Goal: Task Accomplishment & Management: Complete application form

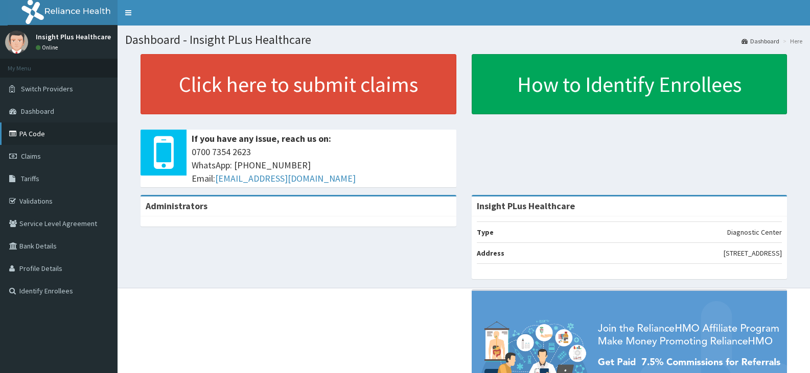
click at [53, 143] on link "PA Code" at bounding box center [58, 134] width 117 height 22
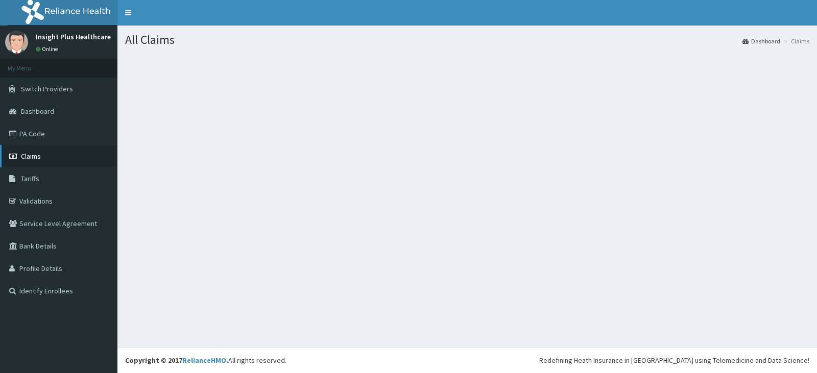
click at [60, 158] on link "Claims" at bounding box center [58, 156] width 117 height 22
click at [51, 156] on link "Claims" at bounding box center [58, 156] width 117 height 22
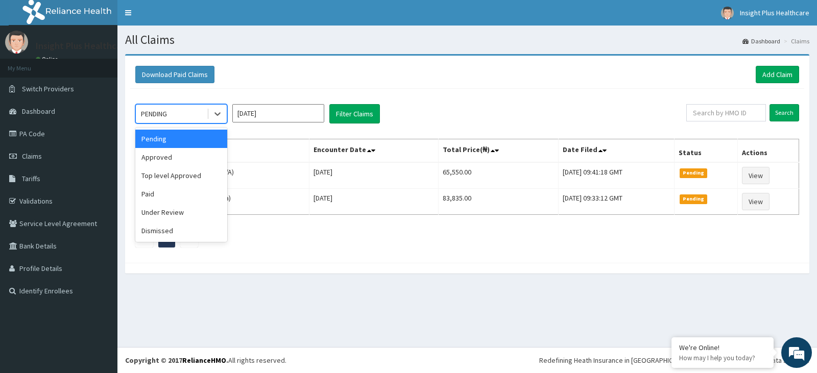
click at [163, 115] on div "PENDING" at bounding box center [154, 114] width 26 height 10
click at [170, 158] on div "Approved" at bounding box center [181, 157] width 92 height 18
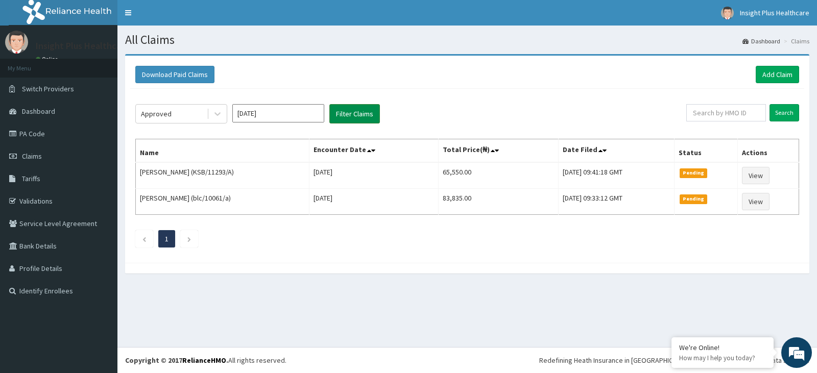
click at [340, 117] on button "Filter Claims" at bounding box center [354, 113] width 51 height 19
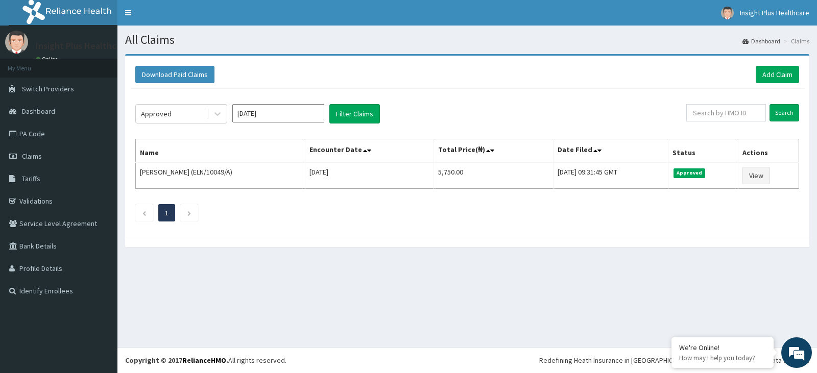
click at [180, 102] on div "Approved Sep 2025 Filter Claims Search Name Encounter Date Total Price(₦) Date …" at bounding box center [467, 160] width 674 height 143
click at [179, 113] on div "Approved" at bounding box center [171, 114] width 71 height 16
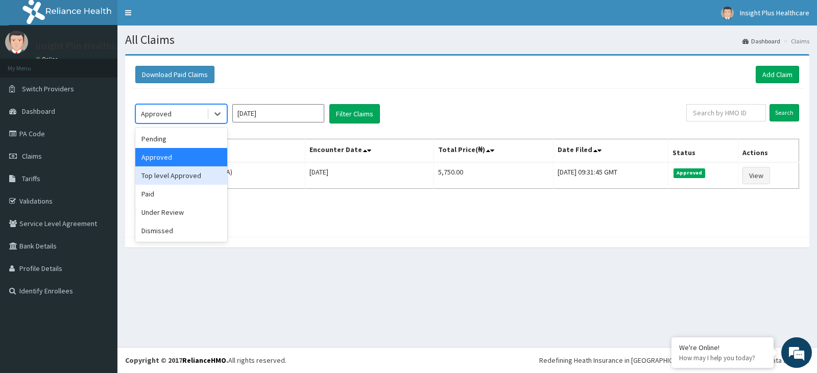
click at [179, 174] on div "Top level Approved" at bounding box center [181, 175] width 92 height 18
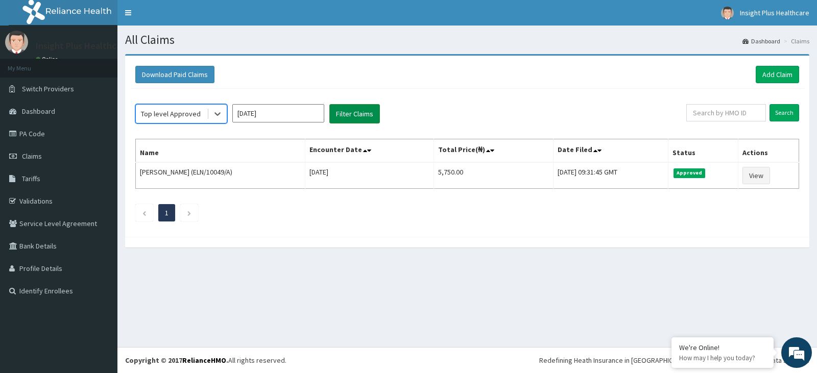
click at [346, 121] on button "Filter Claims" at bounding box center [354, 113] width 51 height 19
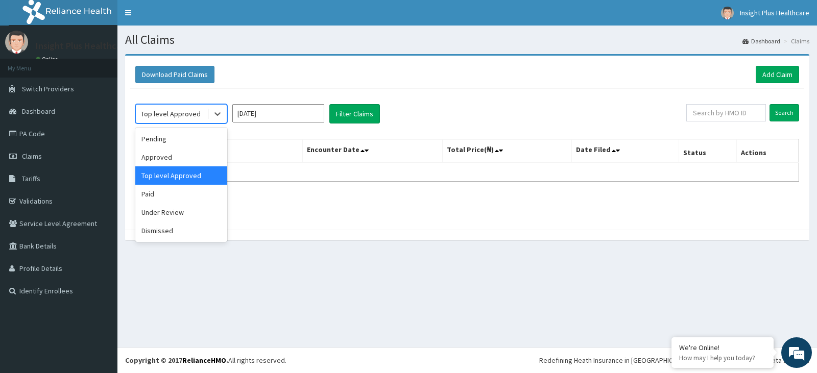
click at [187, 109] on div "Top level Approved" at bounding box center [171, 114] width 60 height 10
click at [164, 194] on div "Paid" at bounding box center [181, 194] width 92 height 18
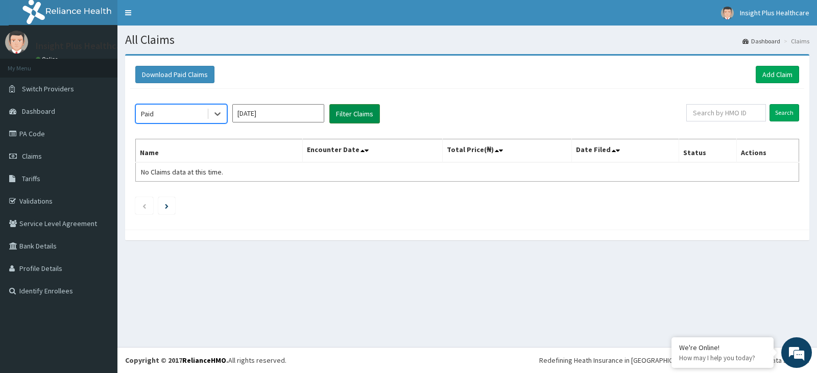
click at [337, 106] on button "Filter Claims" at bounding box center [354, 113] width 51 height 19
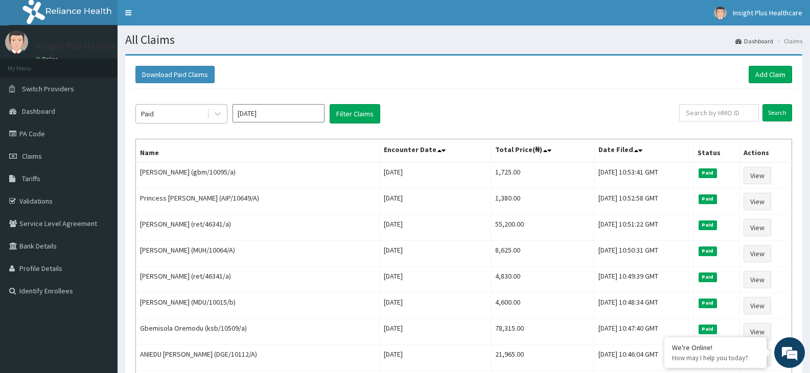
click at [191, 114] on div "Paid" at bounding box center [171, 114] width 71 height 16
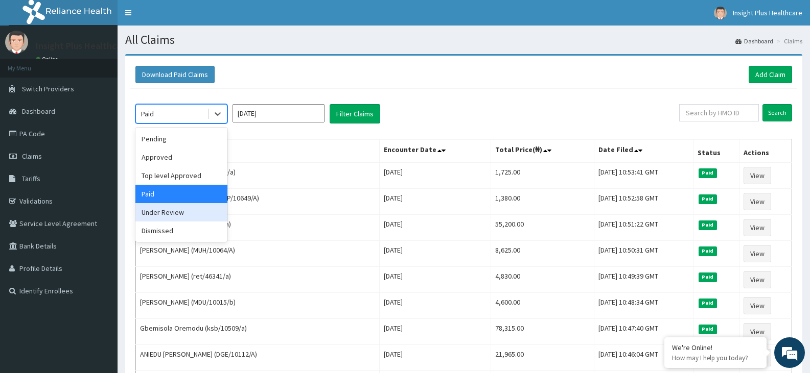
click at [178, 216] on div "Under Review" at bounding box center [181, 212] width 92 height 18
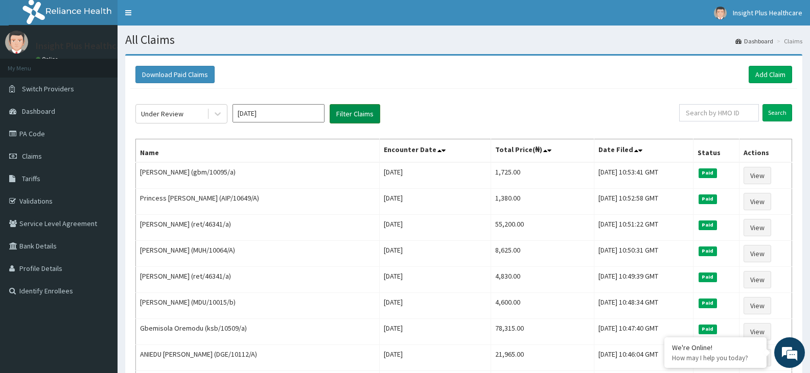
click at [339, 117] on button "Filter Claims" at bounding box center [354, 113] width 51 height 19
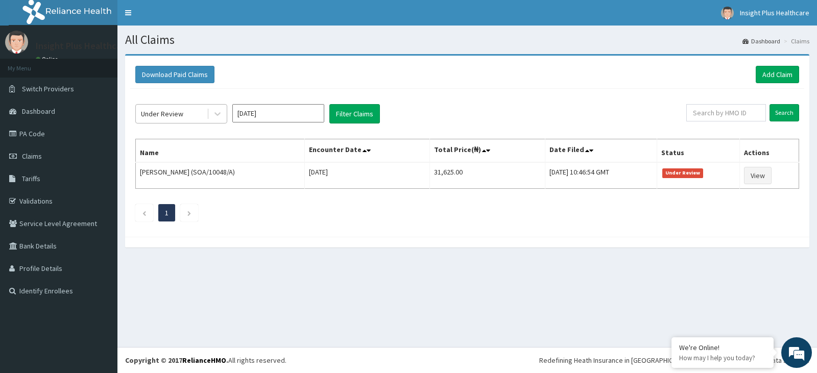
click at [182, 114] on div "Under Review" at bounding box center [162, 114] width 42 height 10
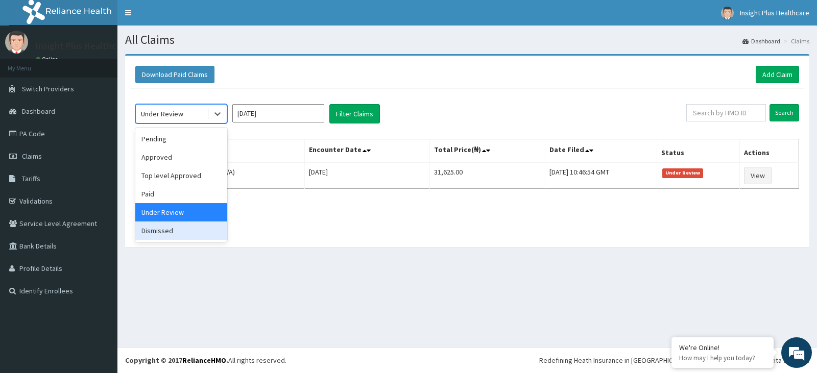
click at [176, 227] on div "Dismissed" at bounding box center [181, 231] width 92 height 18
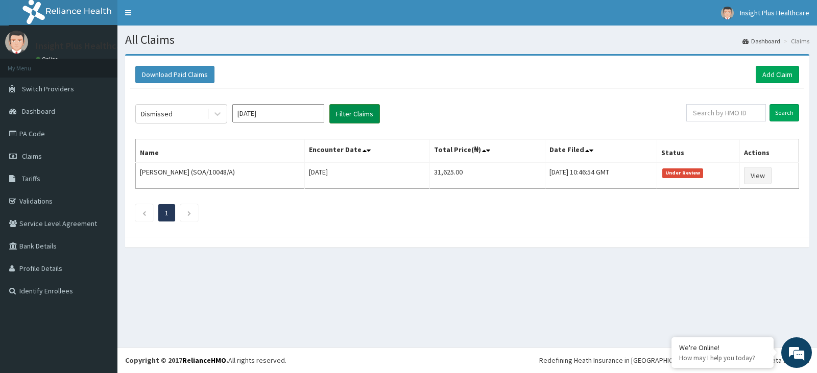
click at [341, 113] on button "Filter Claims" at bounding box center [354, 113] width 51 height 19
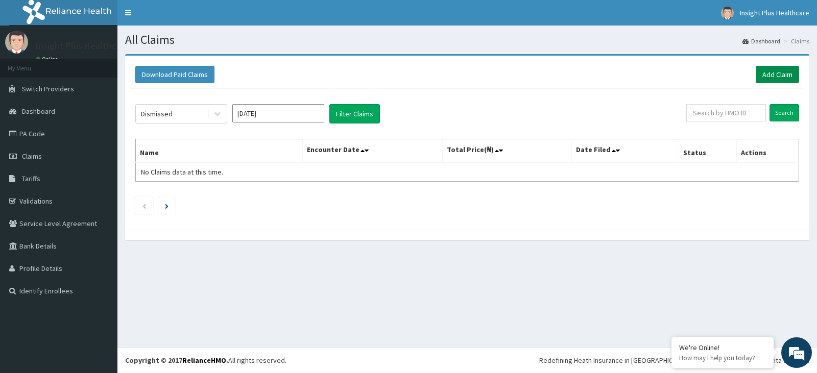
click at [772, 72] on link "Add Claim" at bounding box center [777, 74] width 43 height 17
click at [772, 77] on link "Add Claim" at bounding box center [777, 74] width 43 height 17
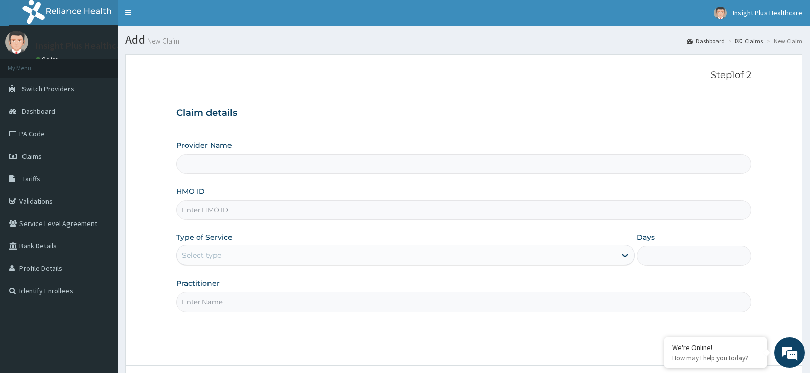
click at [228, 209] on input "HMO ID" at bounding box center [463, 210] width 575 height 20
paste input "ELN/10049/A"
type input "ELN/10049/A"
type input "Insight PLus Healthcare"
type input "ELN/10049/A"
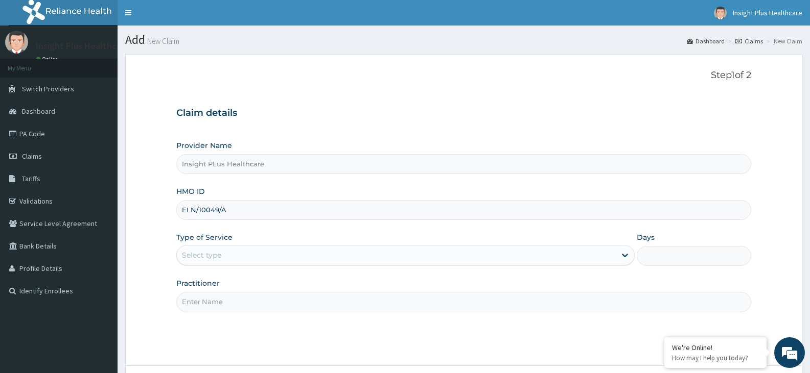
click at [229, 251] on div "Select type" at bounding box center [396, 255] width 438 height 16
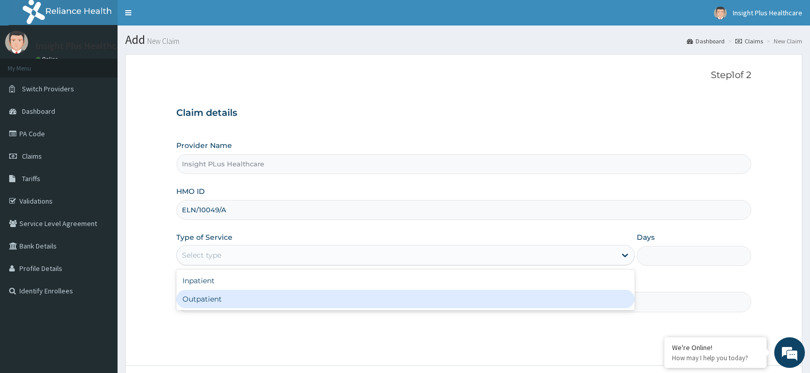
click at [230, 299] on div "Outpatient" at bounding box center [405, 299] width 458 height 18
type input "1"
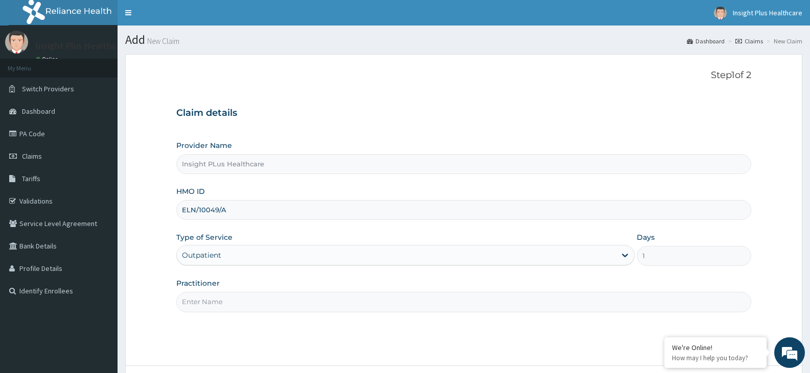
click at [230, 299] on input "Practitioner" at bounding box center [463, 302] width 575 height 20
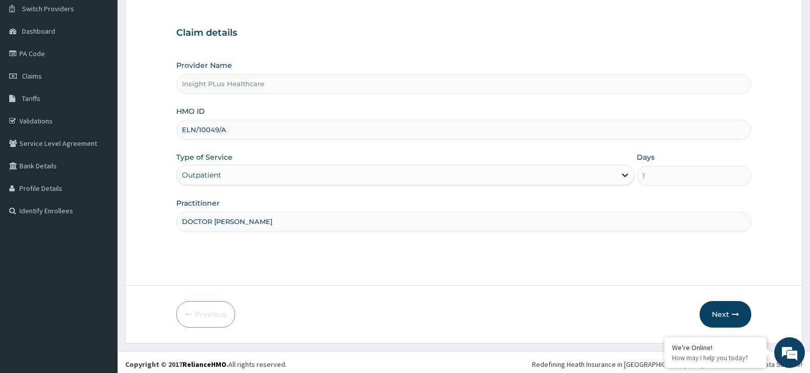
scroll to position [84, 0]
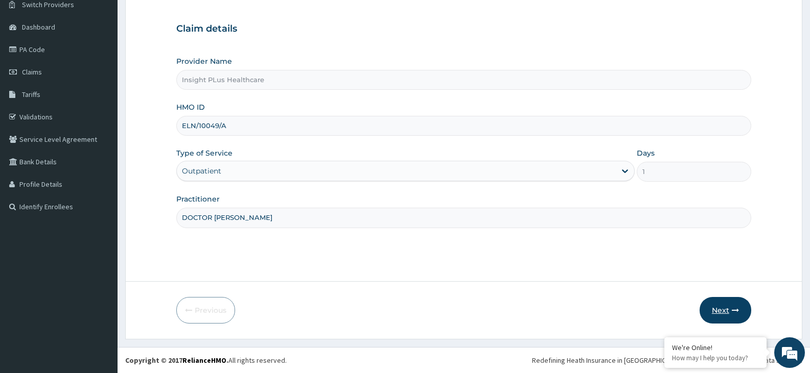
type input "DOCTOR OMOLOLU"
click at [734, 308] on icon "button" at bounding box center [734, 310] width 7 height 7
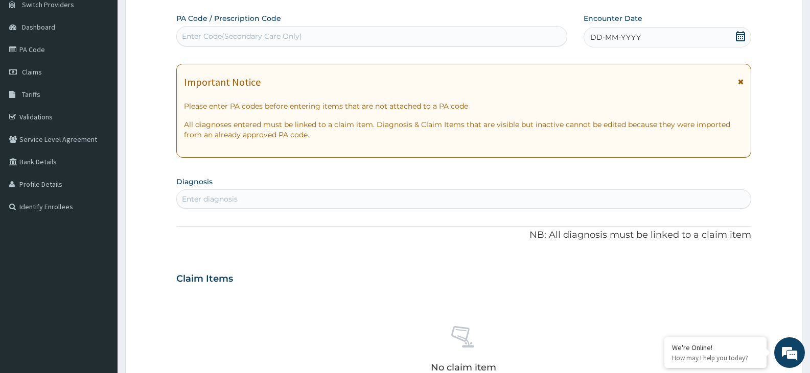
click at [422, 37] on div "Enter Code(Secondary Care Only)" at bounding box center [372, 36] width 390 height 16
paste input "PA/B4BC1F"
type input "PA/B4BC1F"
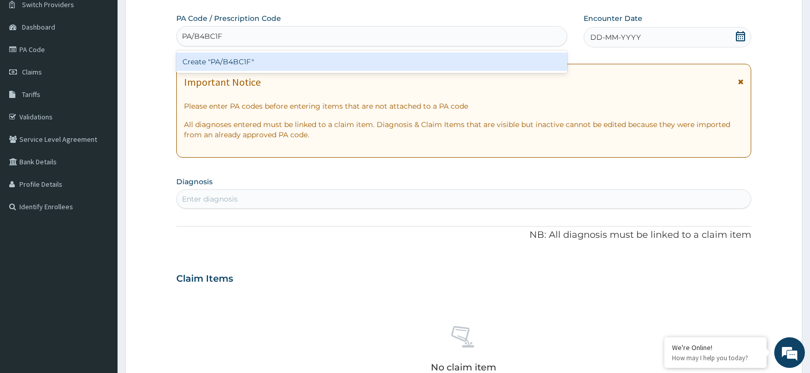
click at [413, 68] on div "Create "PA/B4BC1F"" at bounding box center [371, 62] width 391 height 18
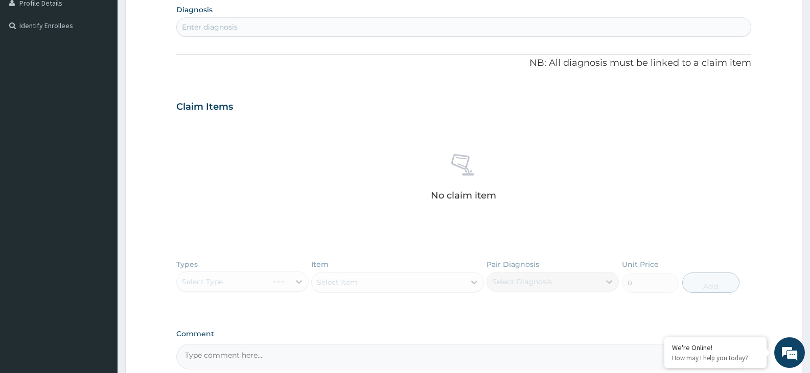
scroll to position [351, 0]
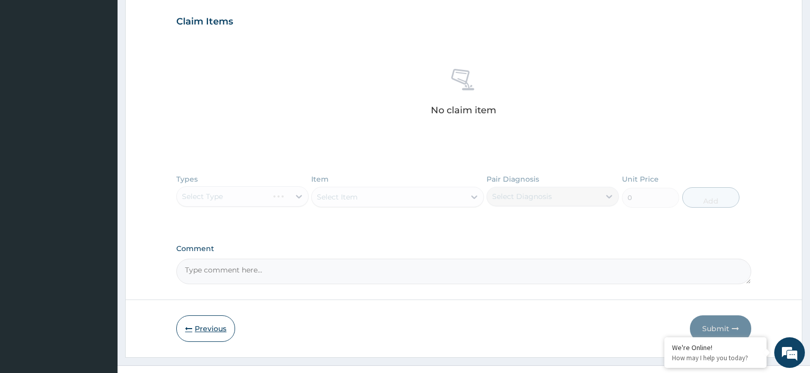
click at [211, 326] on button "Previous" at bounding box center [205, 329] width 59 height 27
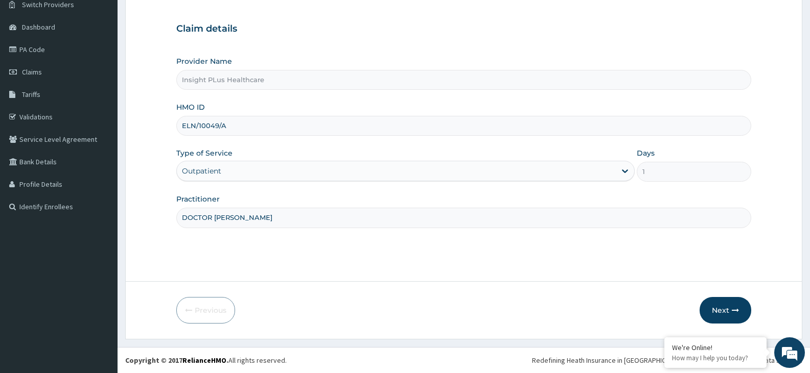
click at [233, 124] on input "ELN/10049/A" at bounding box center [463, 126] width 575 height 20
type input "E"
paste input "PMH/10243/B"
type input "PMH/10243/B"
click at [726, 309] on button "Next" at bounding box center [725, 310] width 52 height 27
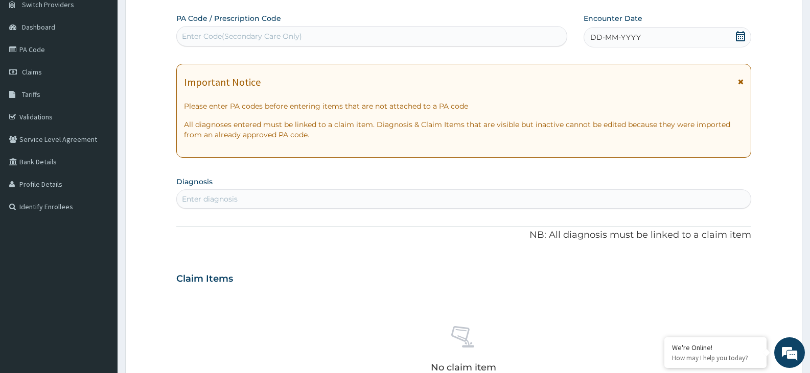
click at [356, 31] on div "Enter Code(Secondary Care Only)" at bounding box center [372, 36] width 390 height 16
paste input "PA/022378"
type input "PA/022378"
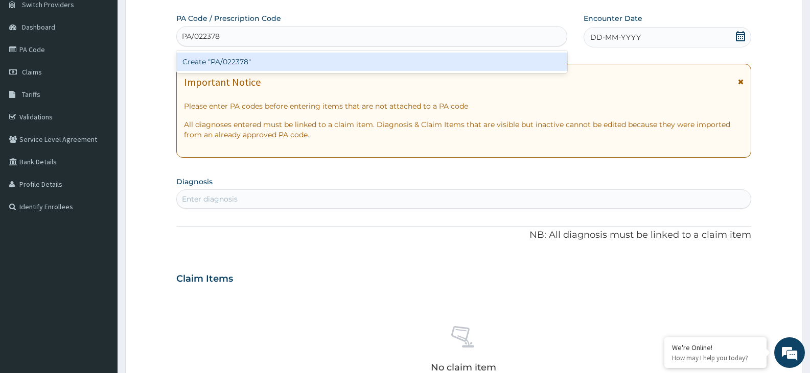
click at [360, 57] on div "Create "PA/022378"" at bounding box center [371, 62] width 391 height 18
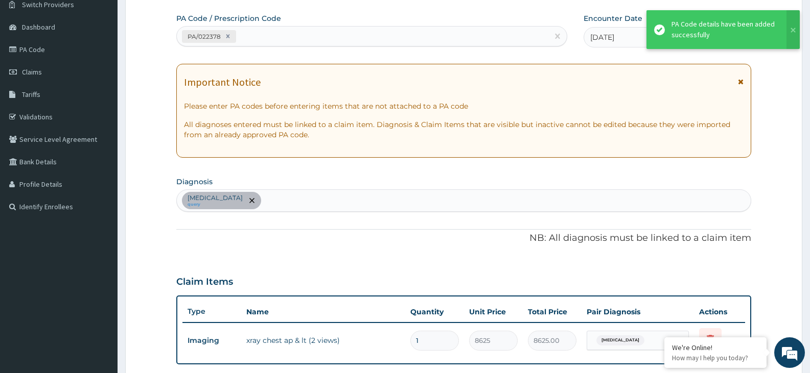
scroll to position [315, 0]
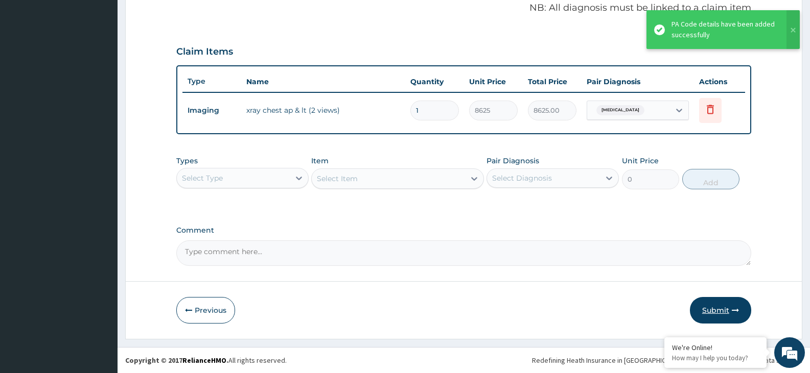
click at [718, 304] on button "Submit" at bounding box center [719, 310] width 61 height 27
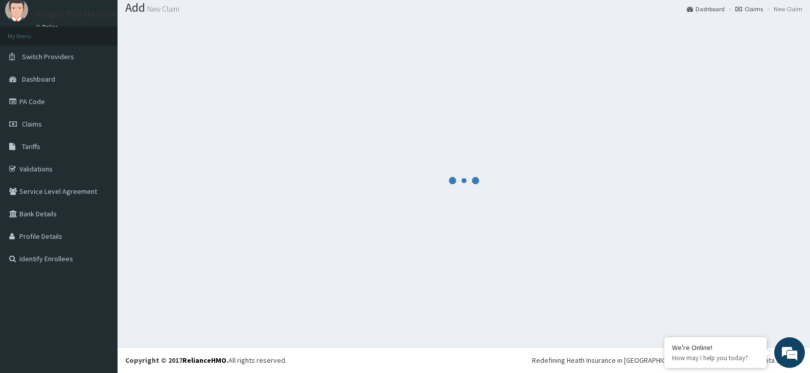
scroll to position [32, 0]
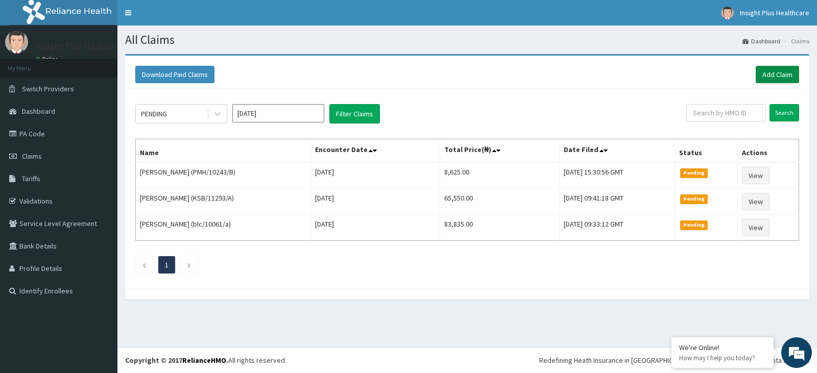
click at [780, 75] on link "Add Claim" at bounding box center [777, 74] width 43 height 17
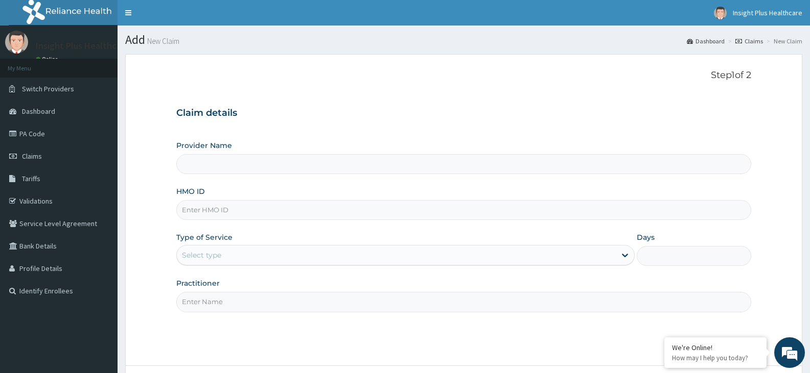
type input "Insight PLus Healthcare"
click at [312, 213] on input "HMO ID" at bounding box center [463, 210] width 575 height 20
paste input "JIO/10007/A"
type input "JIO/10007/A"
click at [276, 253] on div "Select type" at bounding box center [396, 255] width 438 height 16
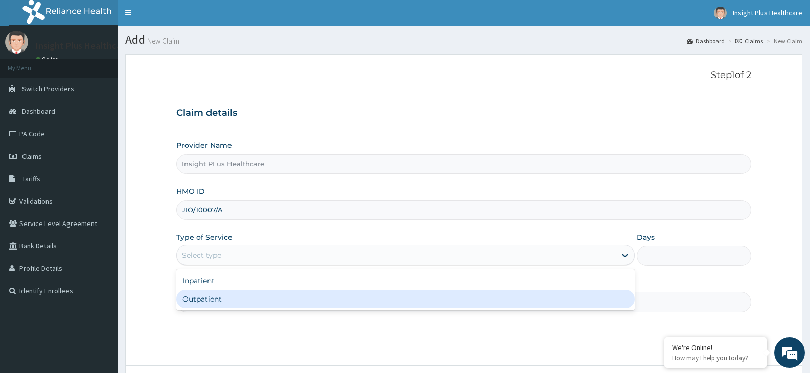
click at [263, 300] on div "Outpatient" at bounding box center [405, 299] width 458 height 18
type input "1"
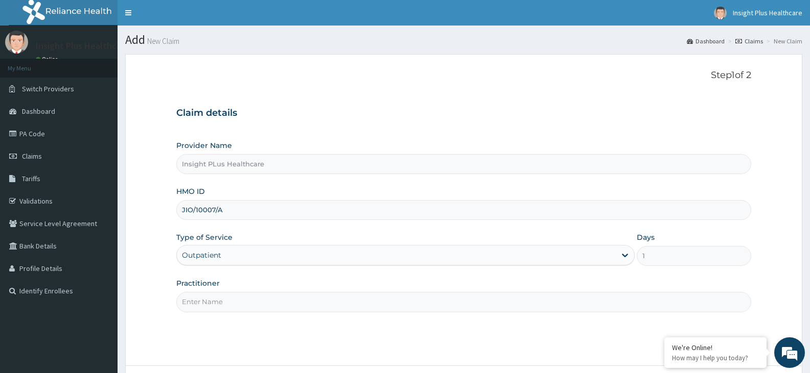
click at [263, 300] on input "Practitioner" at bounding box center [463, 302] width 575 height 20
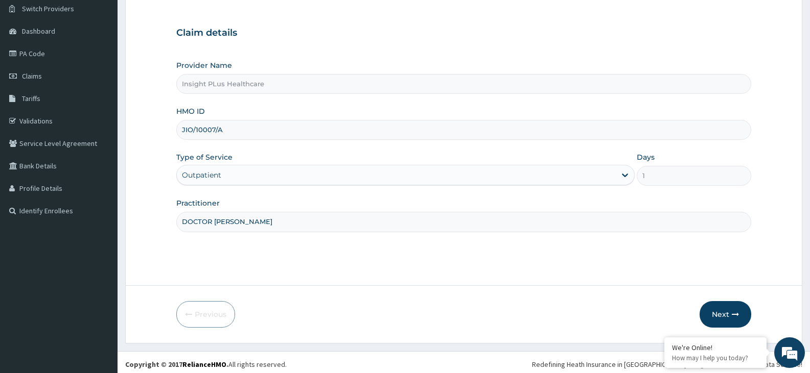
scroll to position [84, 0]
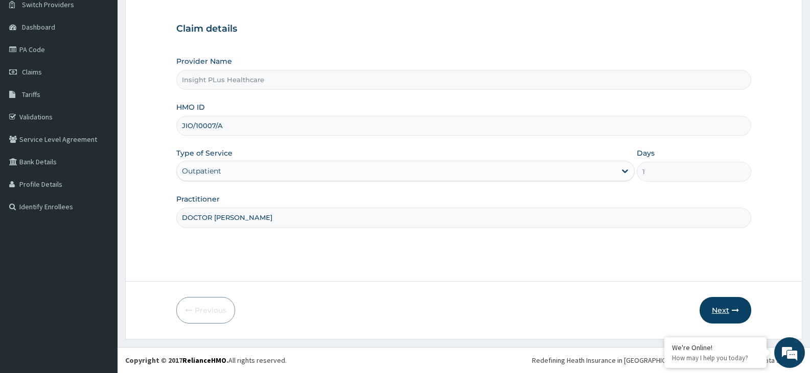
type input "DOCTOR OMOLOLU"
click at [724, 312] on button "Next" at bounding box center [725, 310] width 52 height 27
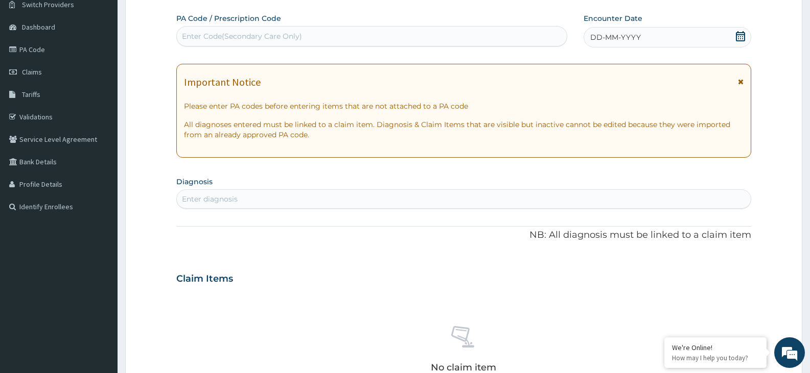
click at [415, 36] on div "Enter Code(Secondary Care Only)" at bounding box center [372, 36] width 390 height 16
paste input "PA/FD697B"
type input "PA/FD697B"
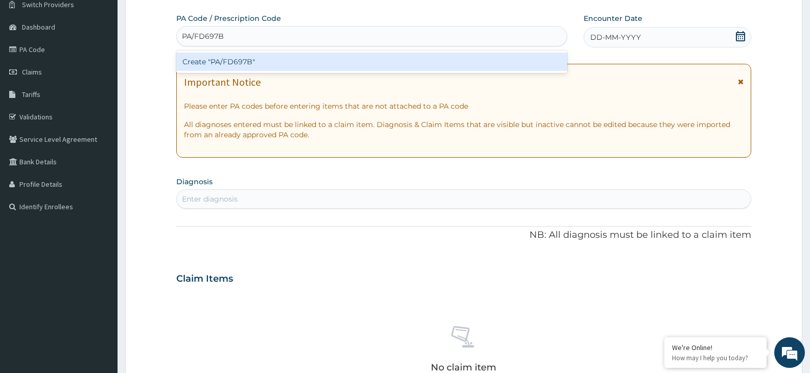
click at [256, 60] on div "Create "PA/FD697B"" at bounding box center [371, 62] width 391 height 18
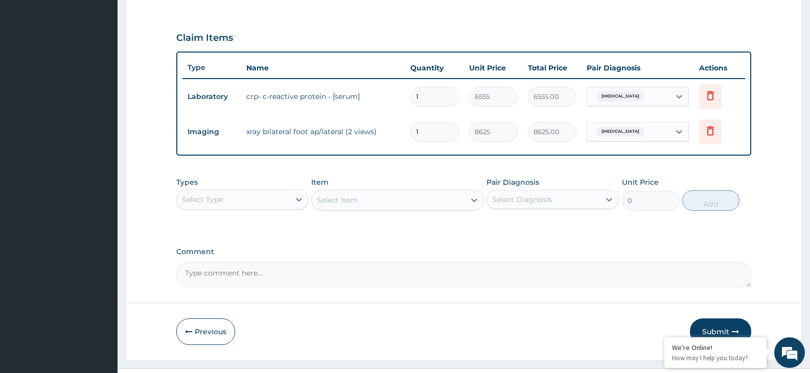
scroll to position [350, 0]
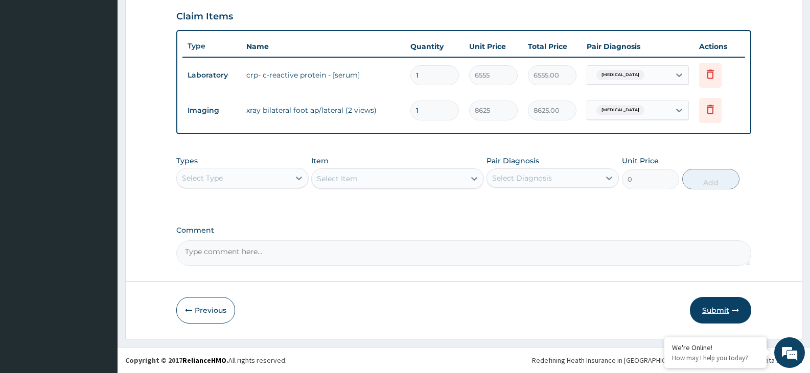
click at [722, 308] on button "Submit" at bounding box center [719, 310] width 61 height 27
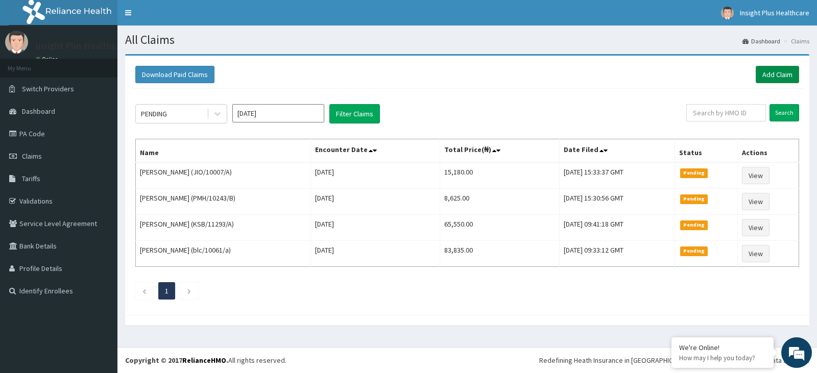
click at [771, 75] on link "Add Claim" at bounding box center [777, 74] width 43 height 17
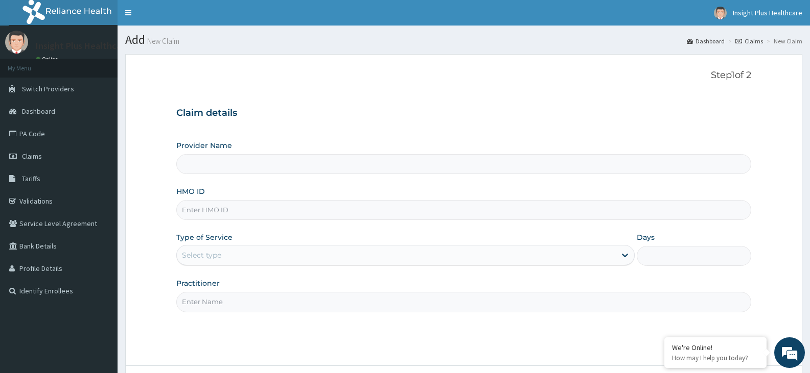
type input "Insight PLus Healthcare"
click at [254, 212] on input "HMO ID" at bounding box center [463, 210] width 575 height 20
paste input "JIO/10007/A"
type input "JIO/10007/A"
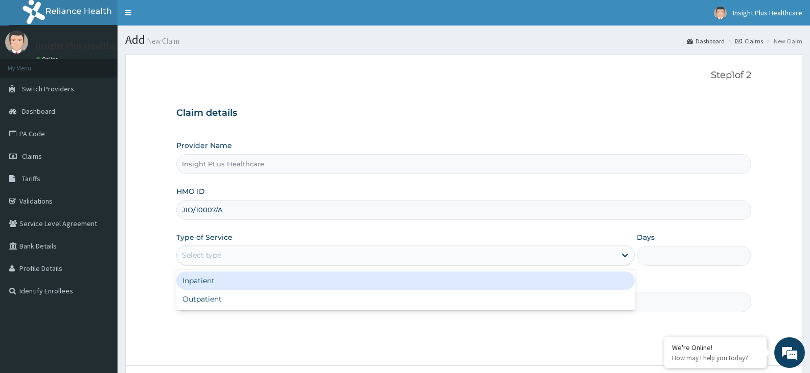
click at [212, 254] on div "Select type" at bounding box center [201, 255] width 39 height 10
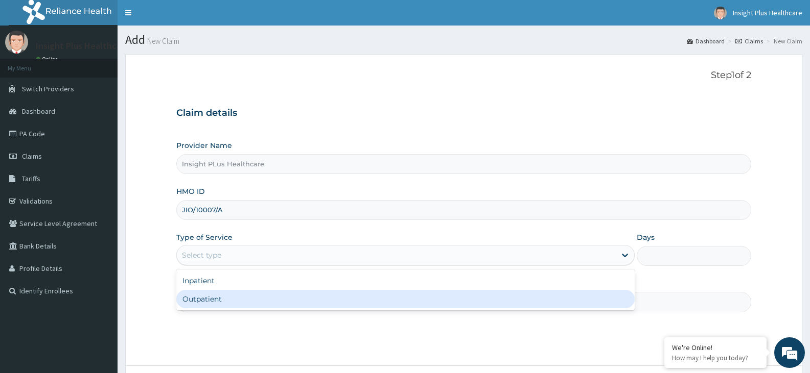
click at [205, 298] on div "Outpatient" at bounding box center [405, 299] width 458 height 18
type input "1"
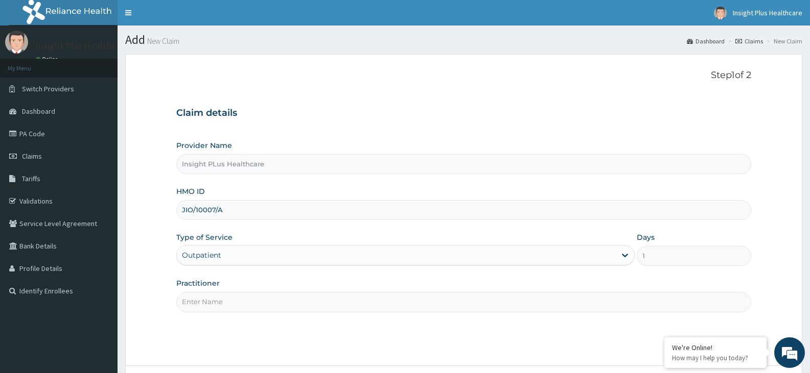
click at [205, 298] on input "Practitioner" at bounding box center [463, 302] width 575 height 20
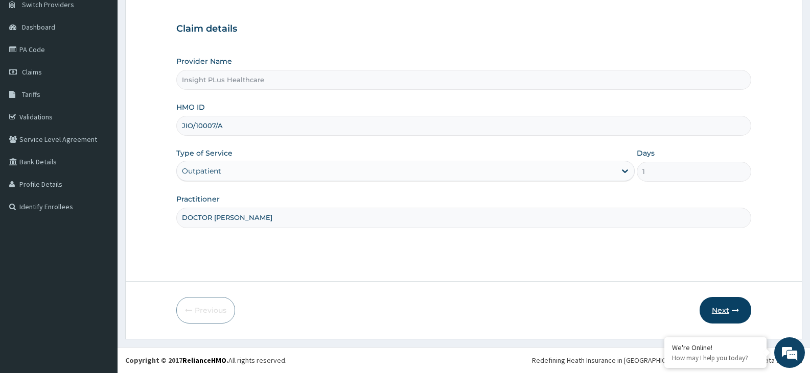
type input "DOCTOR [PERSON_NAME]"
click at [733, 307] on icon "button" at bounding box center [734, 310] width 7 height 7
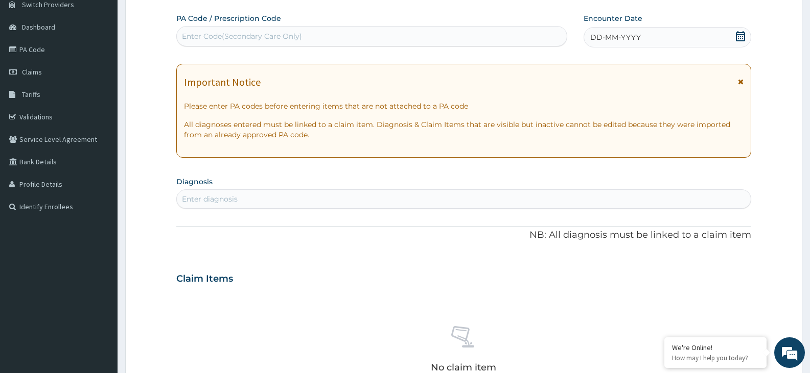
click at [399, 37] on div "Enter Code(Secondary Care Only)" at bounding box center [372, 36] width 390 height 16
paste input "JIO/10007/A"
type input "JIO/10007/A"
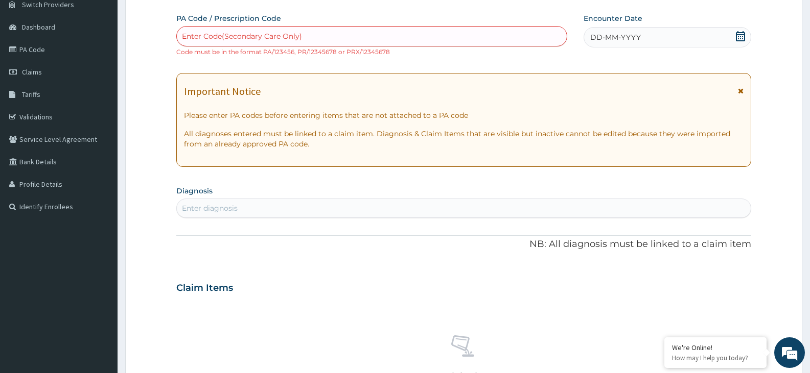
drag, startPoint x: 514, startPoint y: 26, endPoint x: 488, endPoint y: 30, distance: 25.9
click at [488, 30] on div "PA Code / Prescription Code Enter Code(Secondary Care Only) Code must be in the…" at bounding box center [371, 34] width 391 height 43
click at [488, 30] on div "Enter Code(Secondary Care Only)" at bounding box center [372, 36] width 390 height 16
paste input "PA/F30577"
type input "PA/F30577"
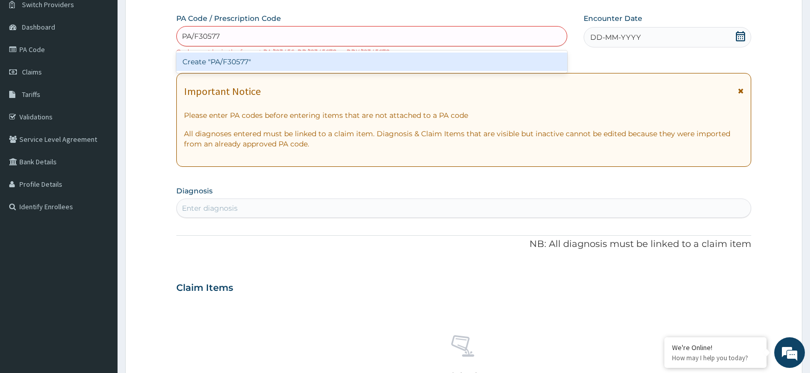
click at [457, 61] on div "Create "PA/F30577"" at bounding box center [371, 62] width 391 height 18
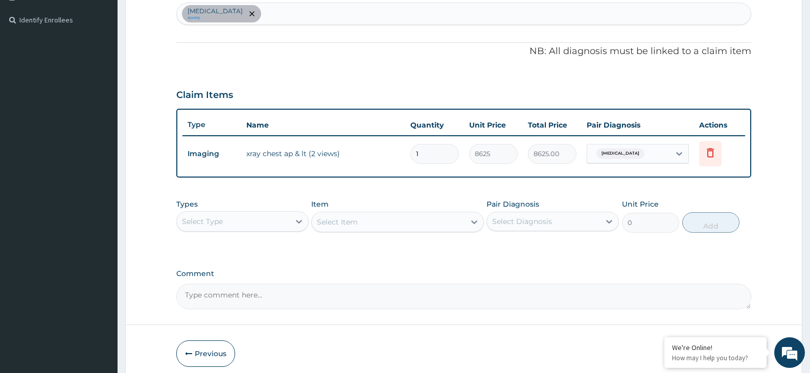
scroll to position [315, 0]
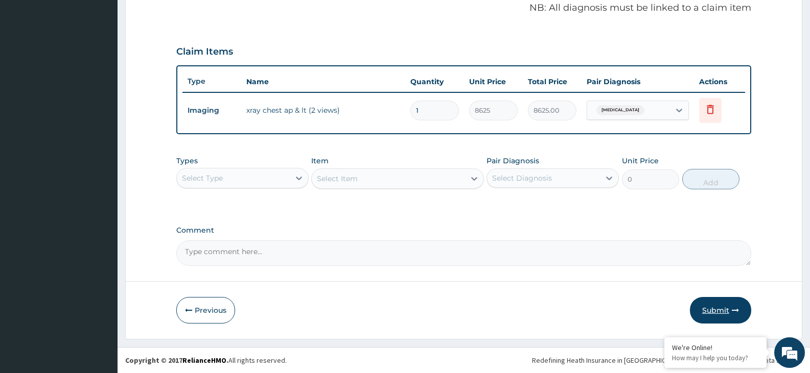
click at [719, 310] on button "Submit" at bounding box center [719, 310] width 61 height 27
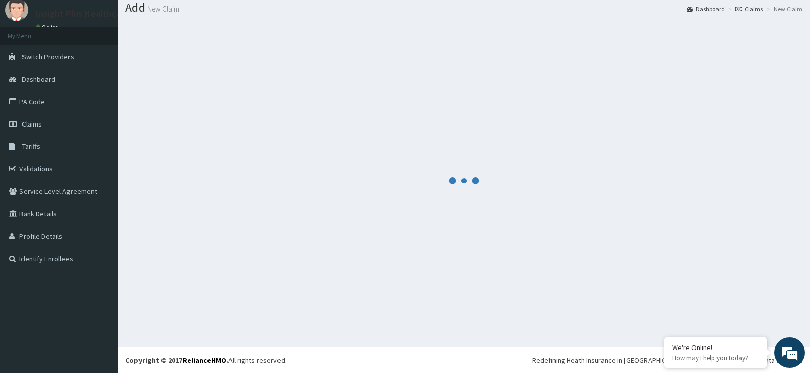
scroll to position [32, 0]
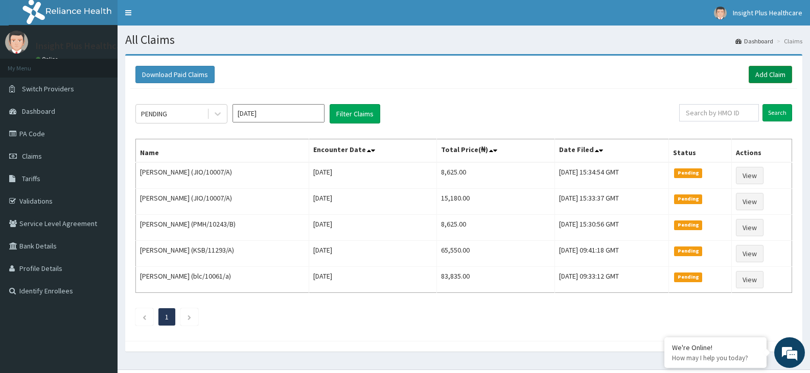
click at [781, 77] on link "Add Claim" at bounding box center [769, 74] width 43 height 17
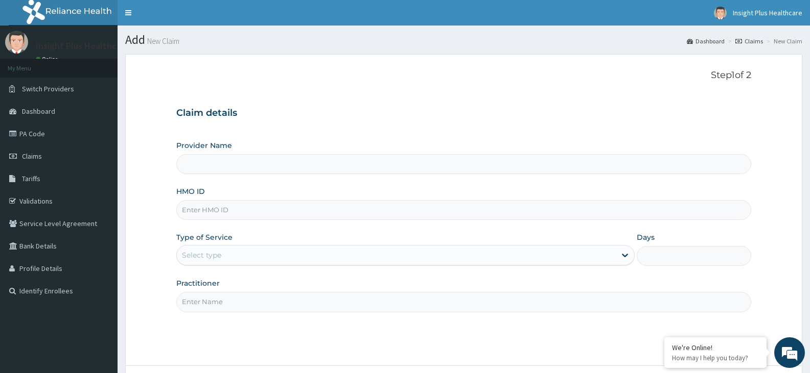
type input "Insight PLus Healthcare"
click at [334, 204] on input "HMO ID" at bounding box center [463, 210] width 575 height 20
type input "V"
paste input "ABP/10145/A"
type input "ABP/10145/A"
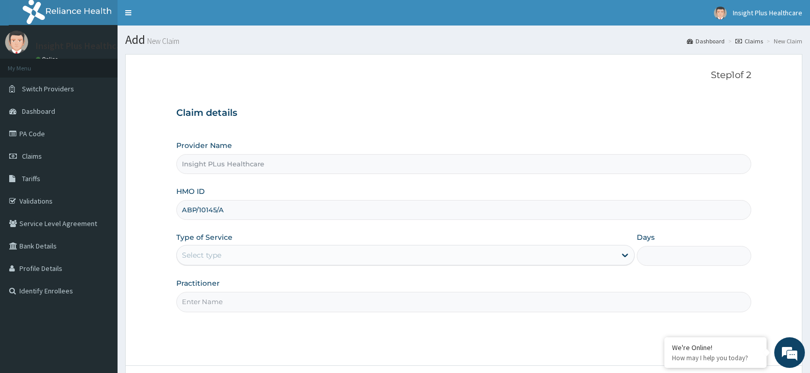
click at [267, 251] on div "Select type" at bounding box center [396, 255] width 438 height 16
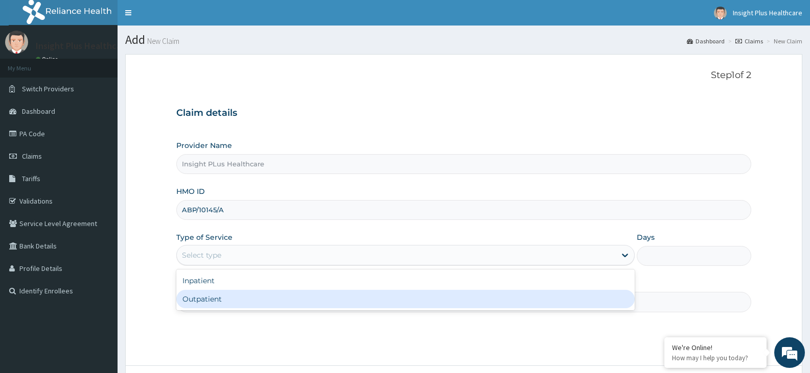
click at [259, 296] on div "Outpatient" at bounding box center [405, 299] width 458 height 18
type input "1"
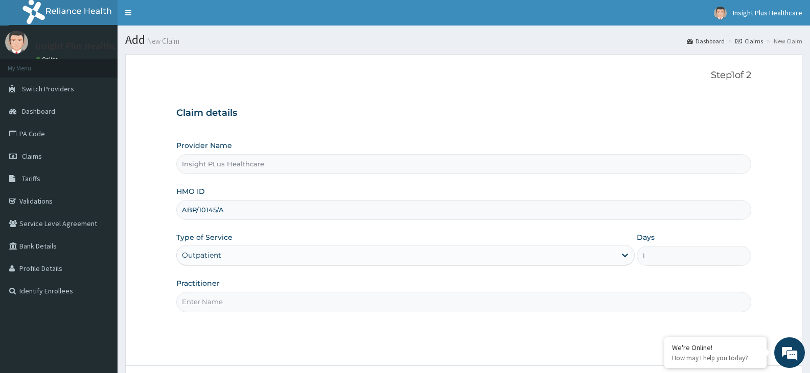
click at [259, 296] on input "Practitioner" at bounding box center [463, 302] width 575 height 20
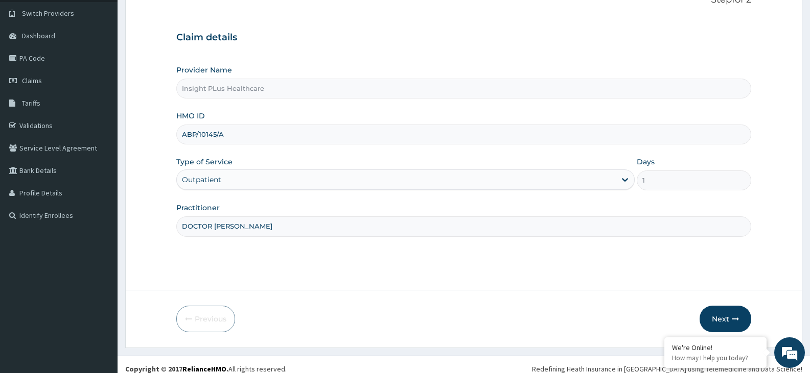
scroll to position [84, 0]
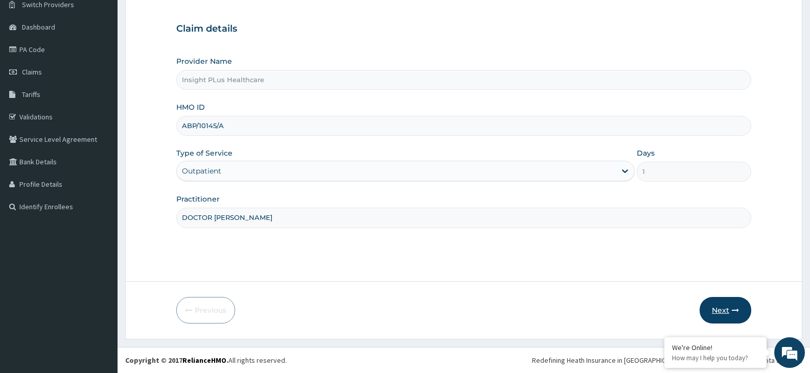
type input "DOCTOR OMOLOLU"
click at [721, 304] on button "Next" at bounding box center [725, 310] width 52 height 27
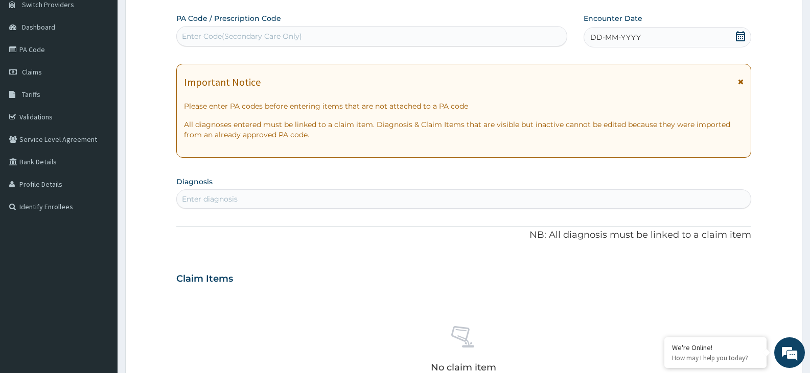
click at [334, 35] on div "Enter Code(Secondary Care Only)" at bounding box center [372, 36] width 390 height 16
paste input "PA/ABDD71"
type input "PA/ABDD71"
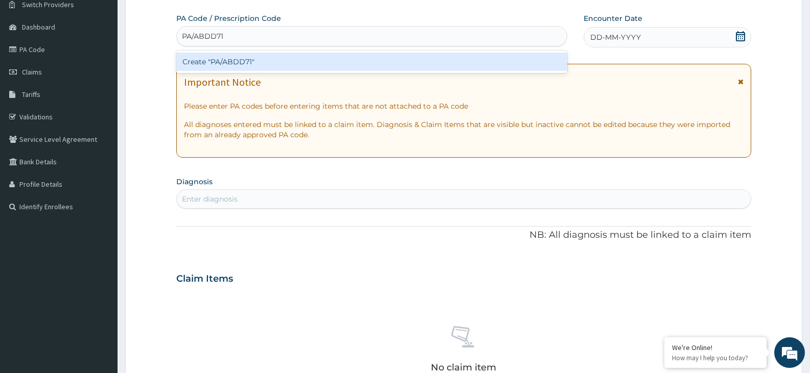
click at [328, 67] on div "Create "PA/ABDD71"" at bounding box center [371, 62] width 391 height 18
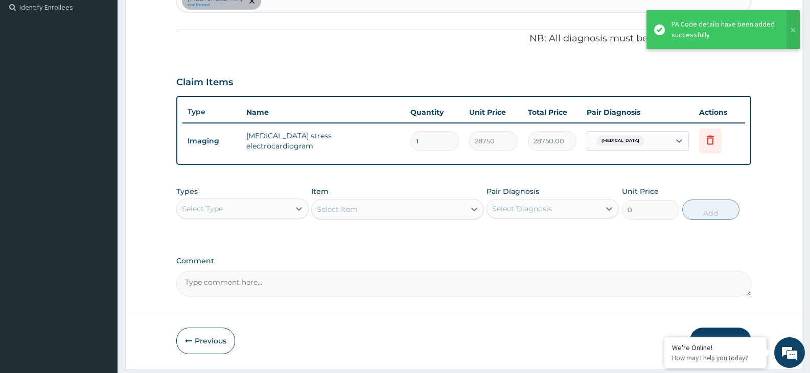
scroll to position [303, 0]
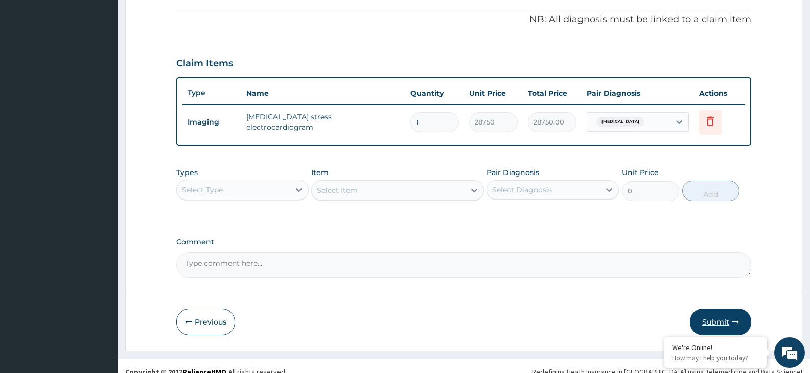
click at [722, 321] on button "Submit" at bounding box center [719, 322] width 61 height 27
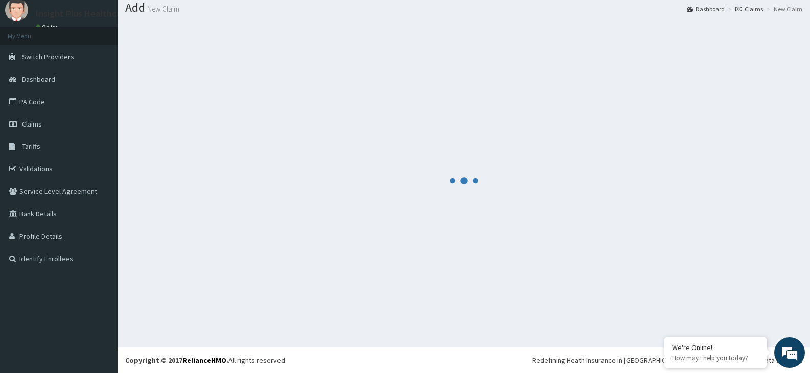
scroll to position [32, 0]
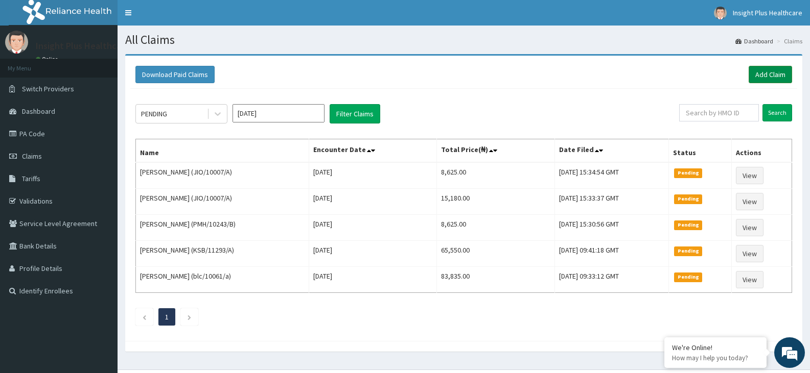
click at [779, 75] on link "Add Claim" at bounding box center [769, 74] width 43 height 17
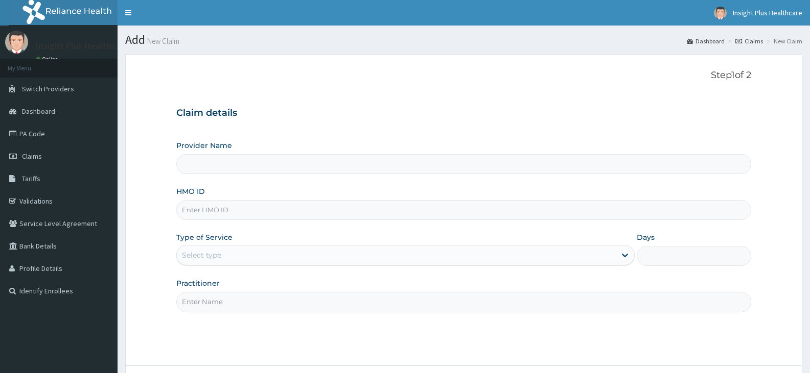
type input "Insight PLus Healthcare"
click at [206, 209] on input "HMO ID" at bounding box center [463, 210] width 575 height 20
paste input "VOL/10181/A"
type input "VOL/10181/A"
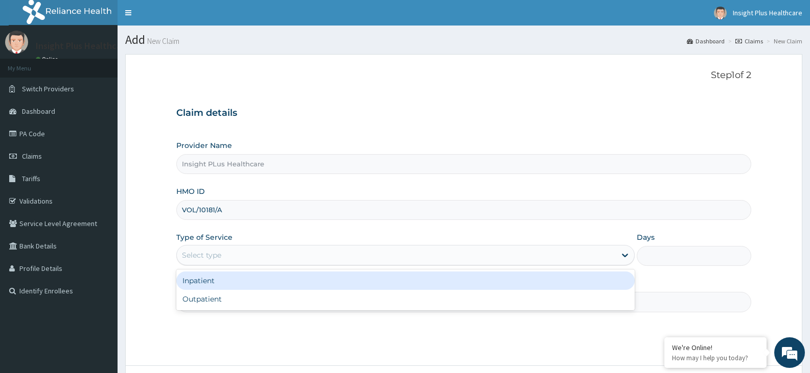
click at [208, 255] on div "Select type" at bounding box center [201, 255] width 39 height 10
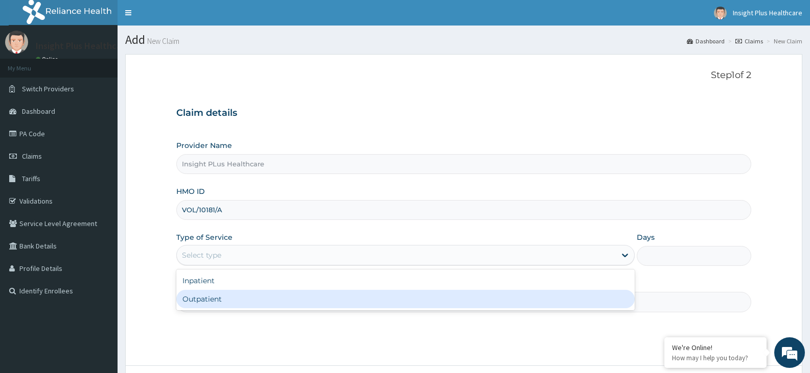
click at [210, 299] on div "Outpatient" at bounding box center [405, 299] width 458 height 18
type input "1"
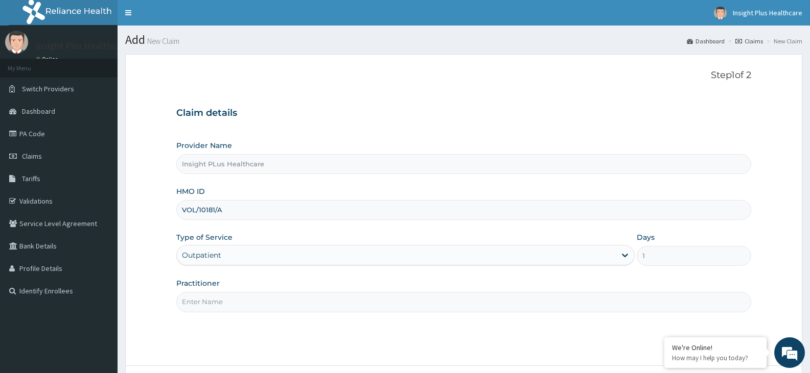
click at [210, 299] on input "Practitioner" at bounding box center [463, 302] width 575 height 20
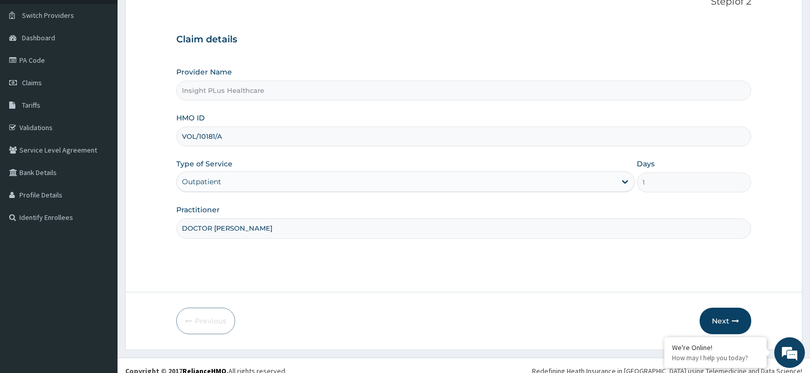
scroll to position [84, 0]
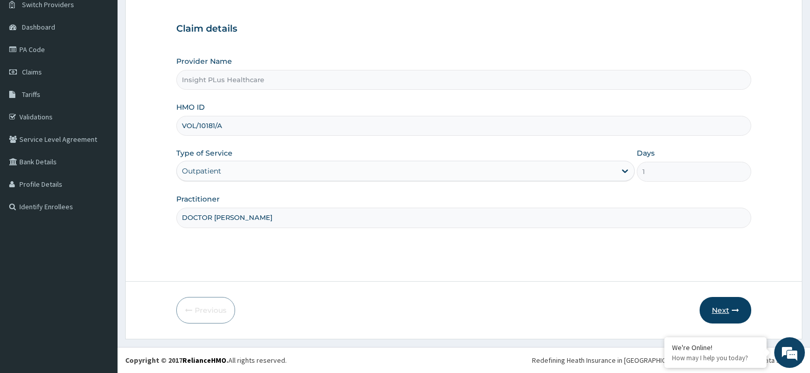
type input "DOCTOR OMOLOLU"
click at [724, 309] on button "Next" at bounding box center [725, 310] width 52 height 27
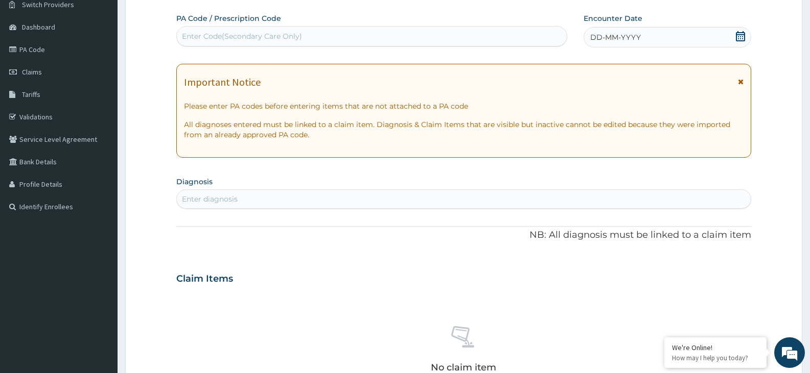
click at [480, 32] on div "Enter Code(Secondary Care Only)" at bounding box center [372, 36] width 390 height 16
paste input "PA/EDC9E9"
type input "PA/EDC9E9"
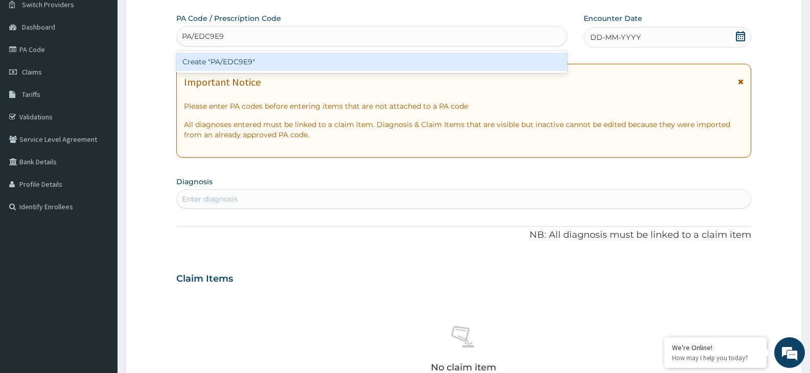
click at [472, 61] on div "Create "PA/EDC9E9"" at bounding box center [371, 62] width 391 height 18
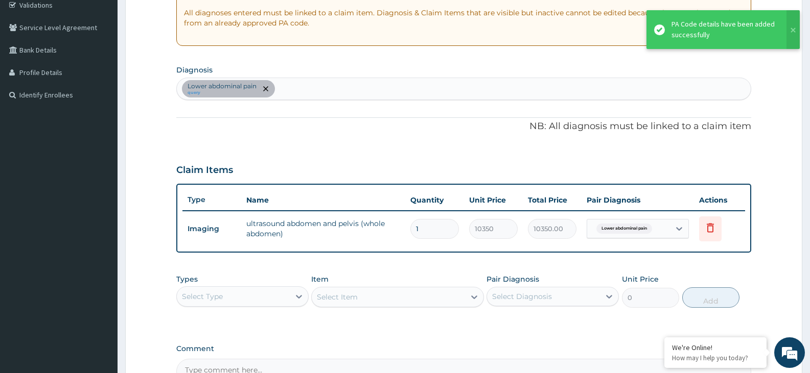
scroll to position [315, 0]
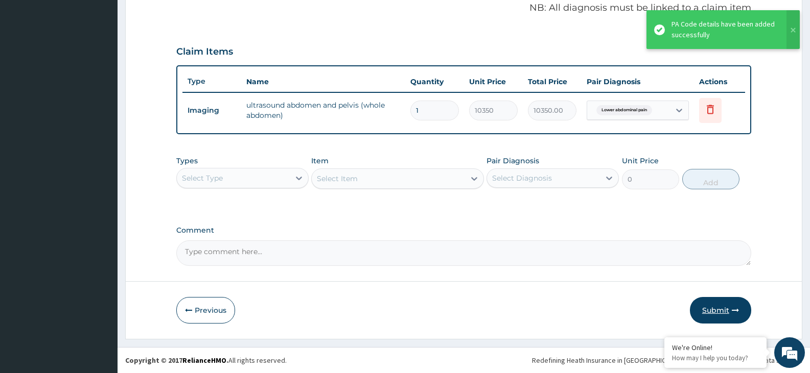
click at [721, 312] on button "Submit" at bounding box center [719, 310] width 61 height 27
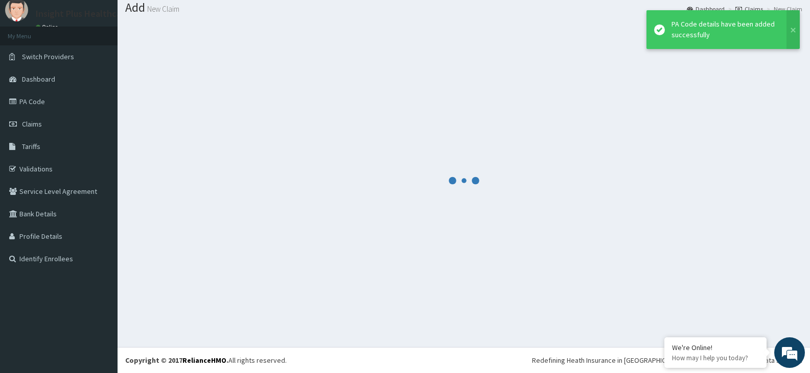
scroll to position [32, 0]
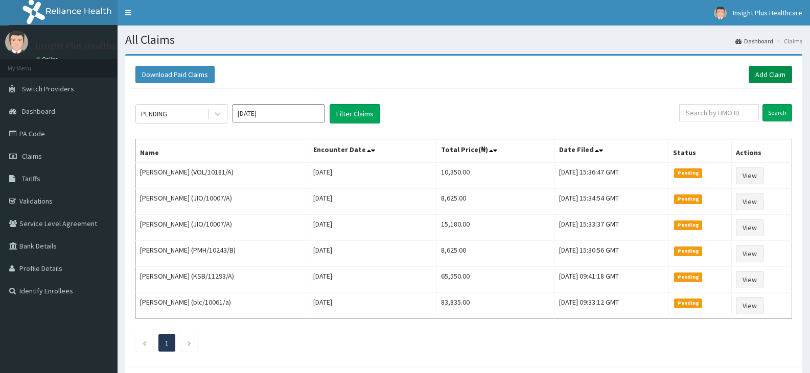
click at [762, 75] on link "Add Claim" at bounding box center [769, 74] width 43 height 17
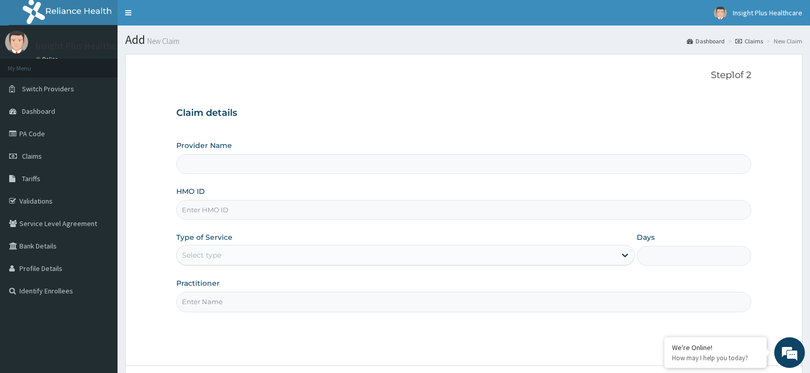
click at [284, 206] on input "HMO ID" at bounding box center [463, 210] width 575 height 20
type input "Insight PLus Healthcare"
paste input "GBM/10095/A"
type input "GBM/10095/A"
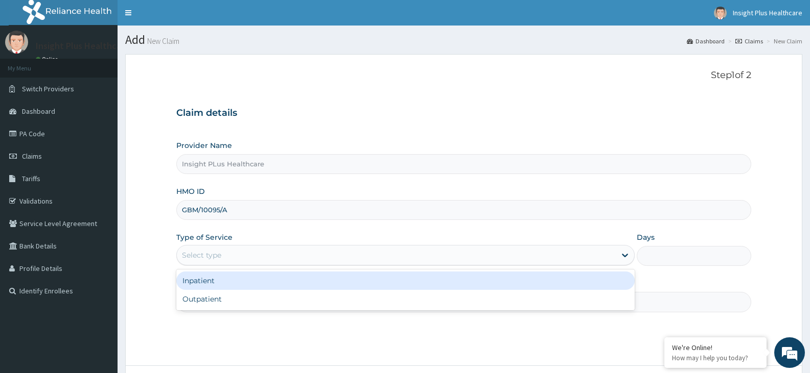
click at [251, 252] on div "Select type" at bounding box center [396, 255] width 438 height 16
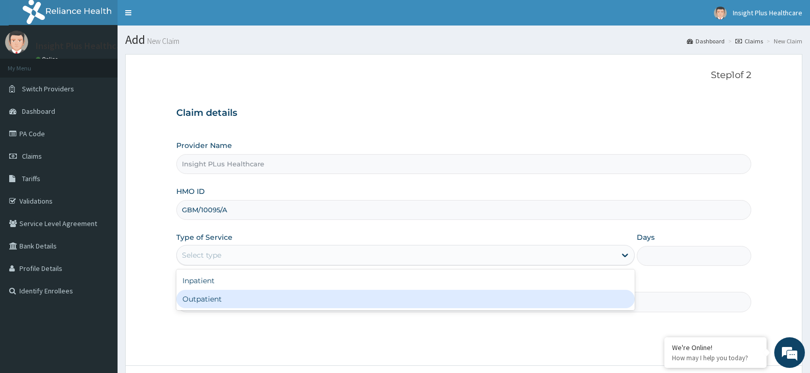
click at [235, 296] on div "Outpatient" at bounding box center [405, 299] width 458 height 18
type input "1"
click at [235, 296] on input "Practitioner" at bounding box center [463, 302] width 575 height 20
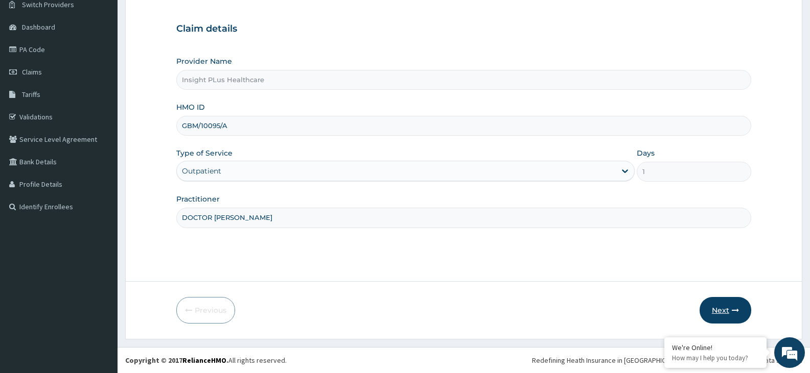
type input "DOCTOR [PERSON_NAME]"
click at [732, 308] on icon "button" at bounding box center [734, 310] width 7 height 7
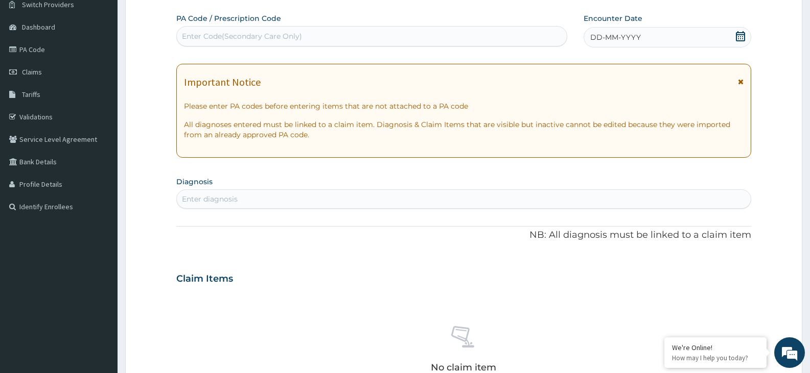
click at [366, 39] on div "Enter Code(Secondary Care Only)" at bounding box center [372, 36] width 390 height 16
paste input "PA/95056E"
type input "PA/95056E"
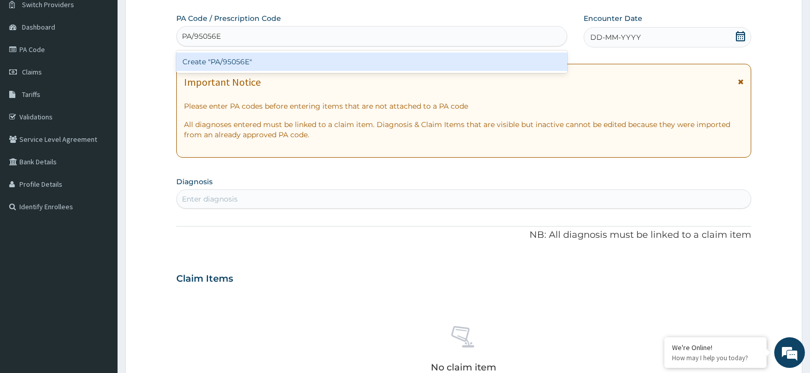
click at [355, 61] on div "Create "PA/95056E"" at bounding box center [371, 62] width 391 height 18
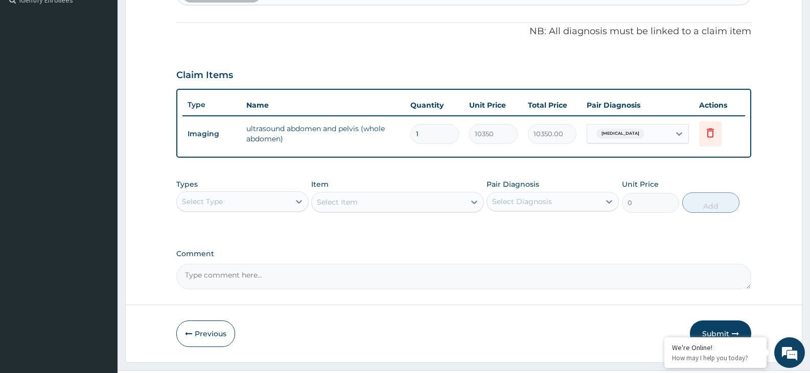
scroll to position [315, 0]
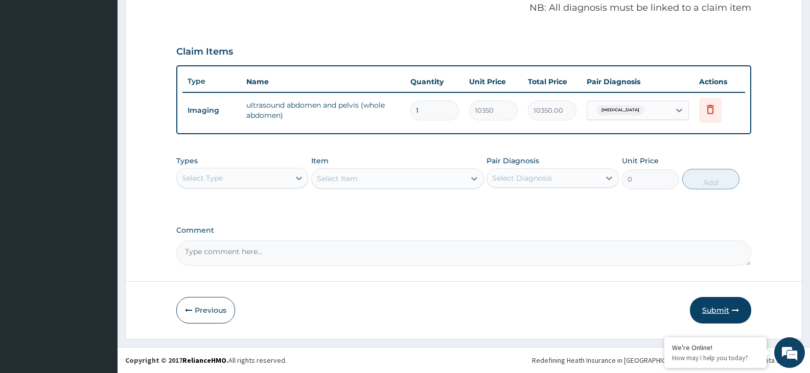
click at [718, 309] on button "Submit" at bounding box center [719, 310] width 61 height 27
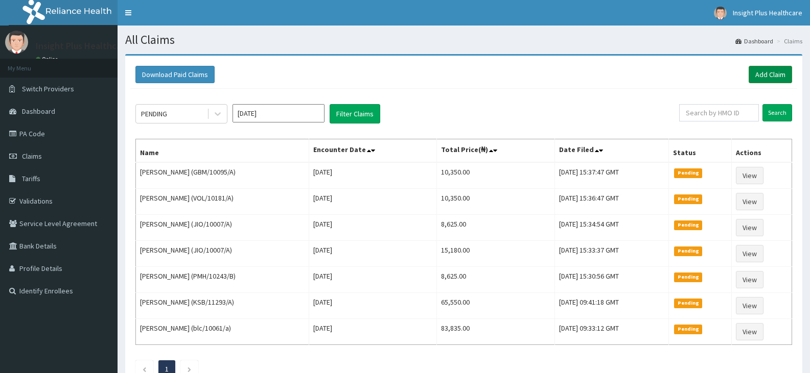
click at [764, 75] on link "Add Claim" at bounding box center [769, 74] width 43 height 17
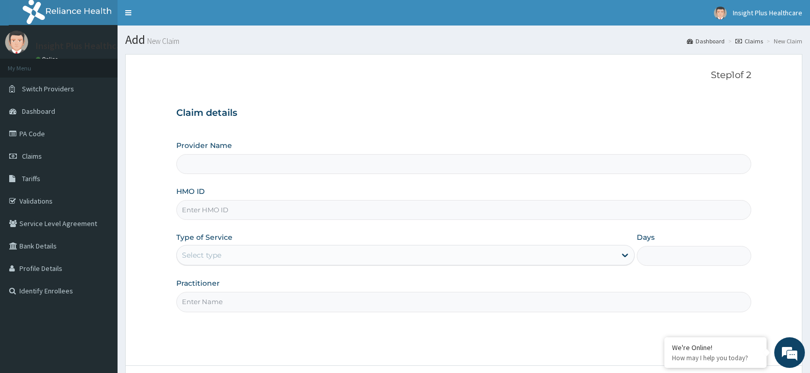
type input "Insight PLus Healthcare"
click at [384, 213] on input "HMO ID" at bounding box center [463, 210] width 575 height 20
paste input "OHT/11132/A"
type input "OHT/11132/A"
click at [315, 252] on div "Select type" at bounding box center [396, 255] width 438 height 16
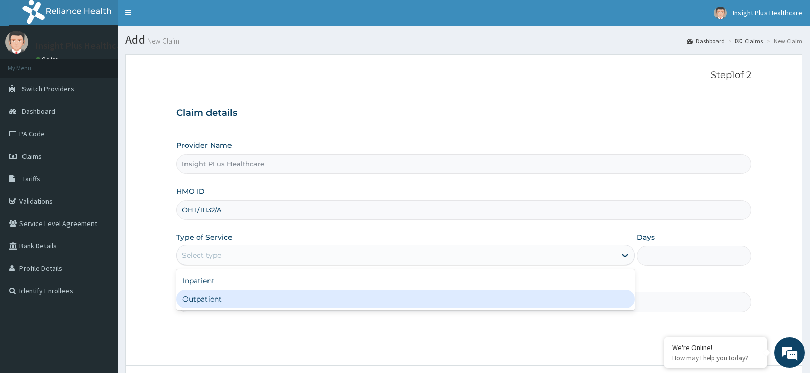
click at [283, 300] on div "Outpatient" at bounding box center [405, 299] width 458 height 18
type input "1"
click at [283, 300] on input "Practitioner" at bounding box center [463, 302] width 575 height 20
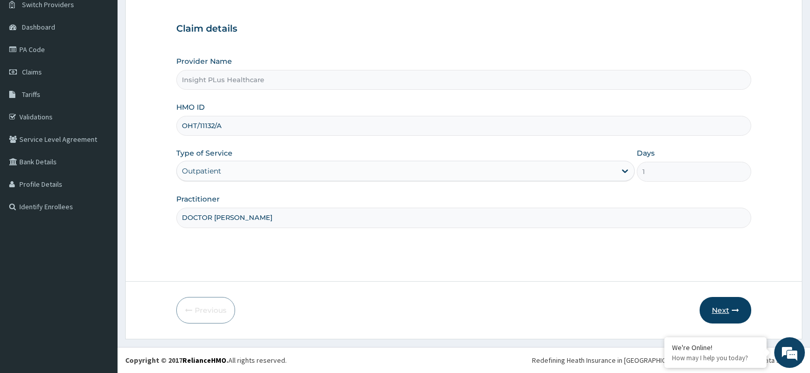
type input "DOCTOR OMOLOLU"
click at [722, 313] on button "Next" at bounding box center [725, 310] width 52 height 27
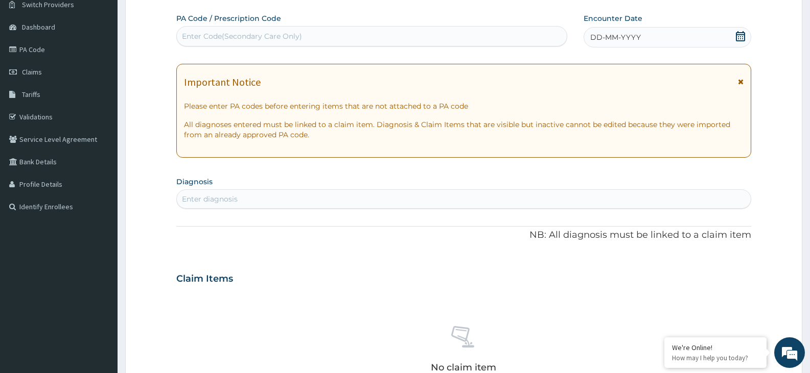
click at [421, 34] on div "Enter Code(Secondary Care Only)" at bounding box center [372, 36] width 390 height 16
paste input "PA/085739"
type input "PA/085739"
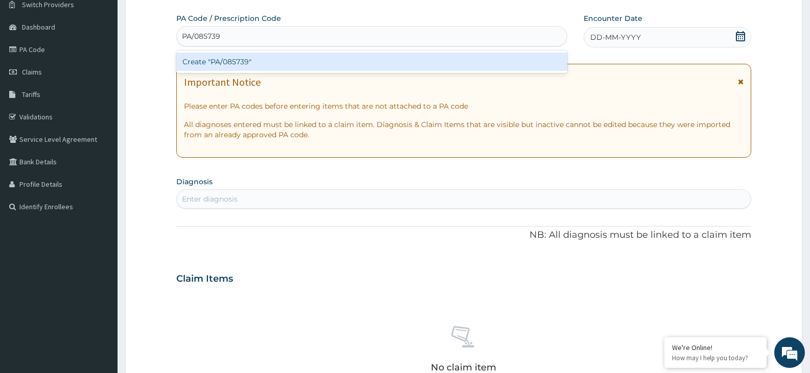
click at [382, 66] on div "Create "PA/085739"" at bounding box center [371, 62] width 391 height 18
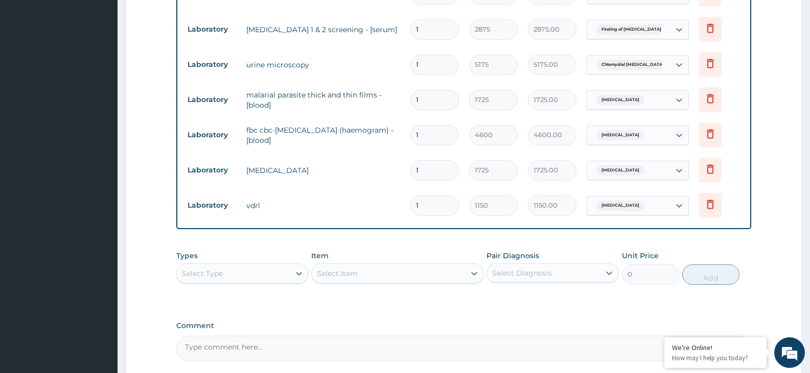
scroll to position [561, 0]
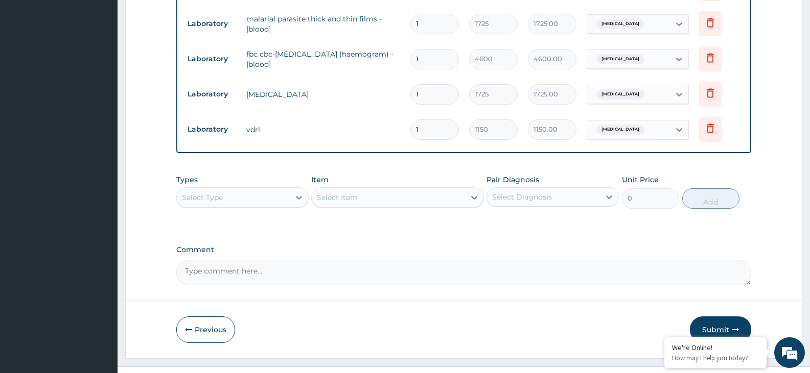
click at [726, 317] on button "Submit" at bounding box center [719, 330] width 61 height 27
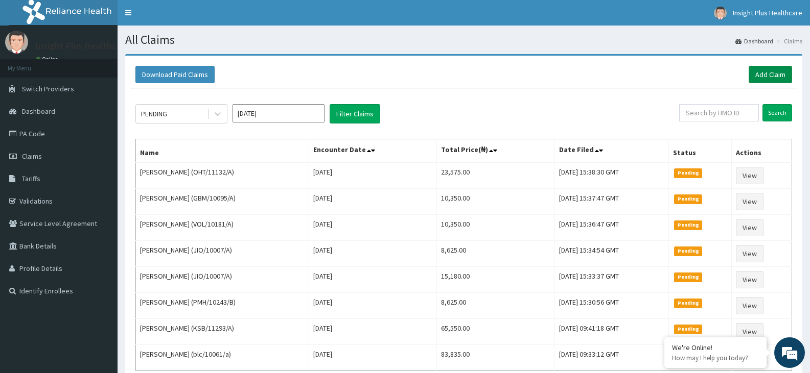
click at [773, 75] on link "Add Claim" at bounding box center [769, 74] width 43 height 17
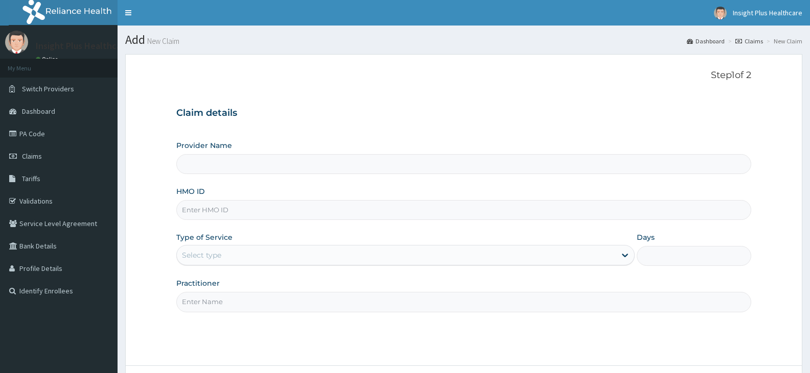
type input "Insight PLus Healthcare"
click at [245, 205] on input "HMO ID" at bounding box center [463, 210] width 575 height 20
paste input "CMZ/10001/C"
type input "CMZ/10001/C"
click at [217, 253] on div "Select type" at bounding box center [201, 255] width 39 height 10
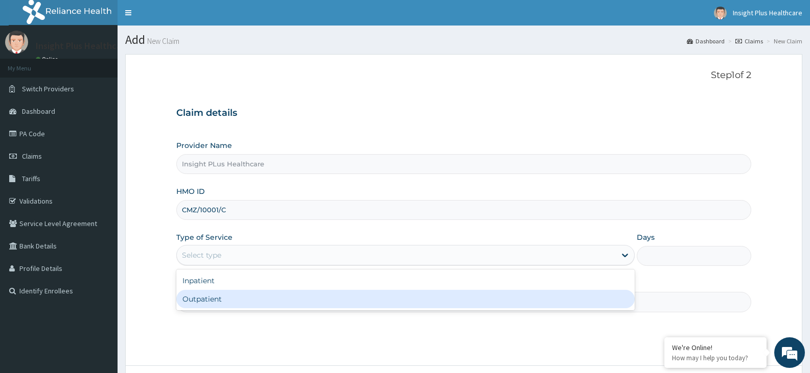
click at [215, 302] on div "Outpatient" at bounding box center [405, 299] width 458 height 18
type input "1"
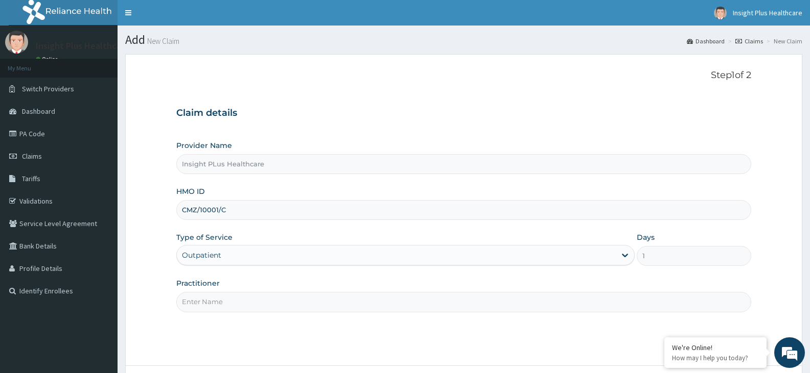
click at [215, 302] on input "Practitioner" at bounding box center [463, 302] width 575 height 20
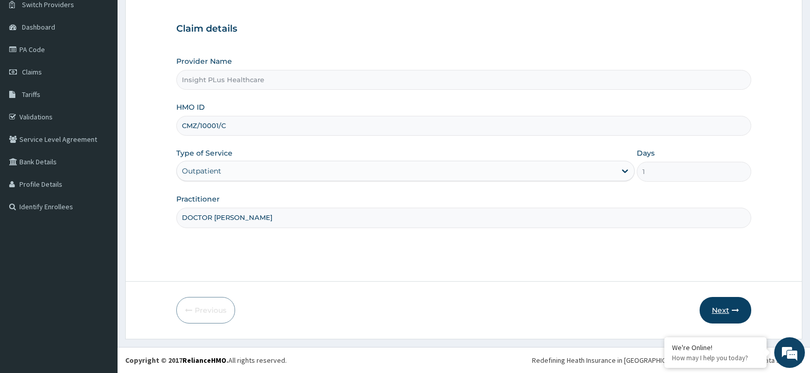
type input "DOCTOR [PERSON_NAME]"
click at [715, 301] on button "Next" at bounding box center [725, 310] width 52 height 27
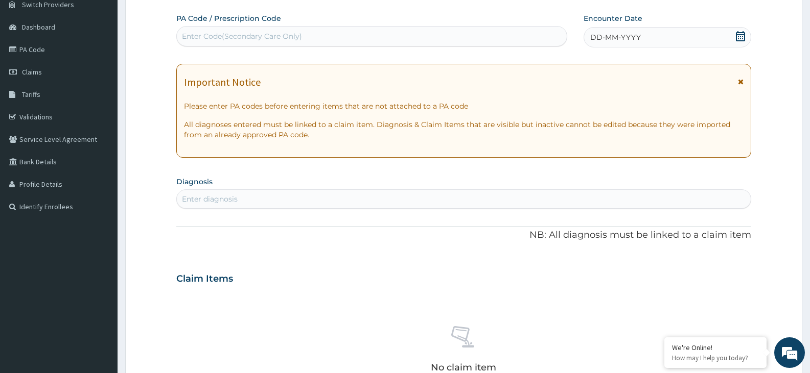
scroll to position [0, 0]
click at [436, 39] on div "Enter Code(Secondary Care Only)" at bounding box center [372, 36] width 390 height 16
paste input "PA/3FC804"
type input "PA/3FC804"
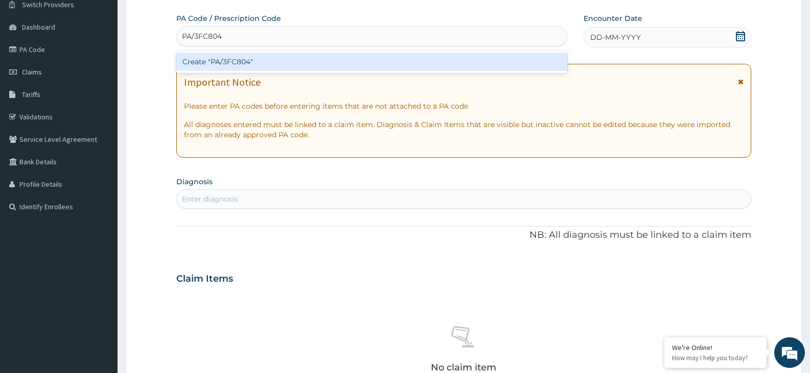
click at [416, 60] on div "Create "PA/3FC804"" at bounding box center [371, 62] width 391 height 18
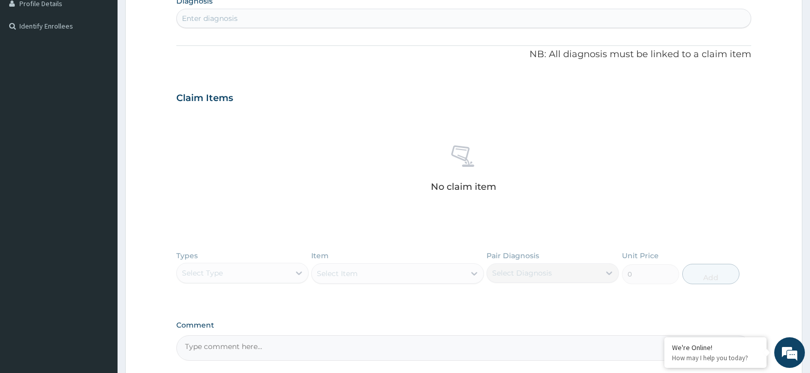
scroll to position [360, 0]
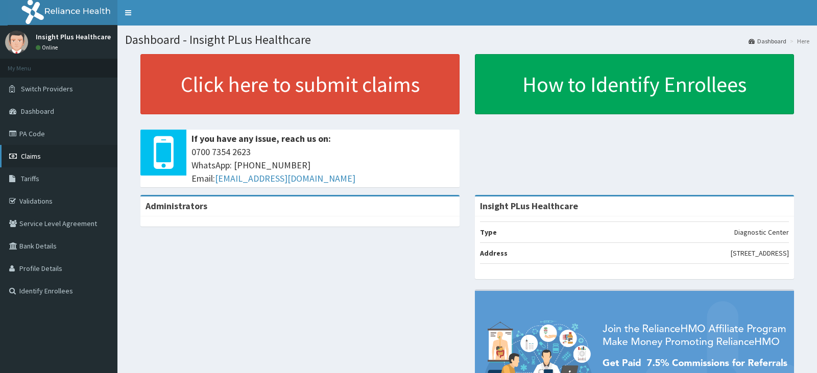
click at [61, 158] on link "Claims" at bounding box center [58, 156] width 117 height 22
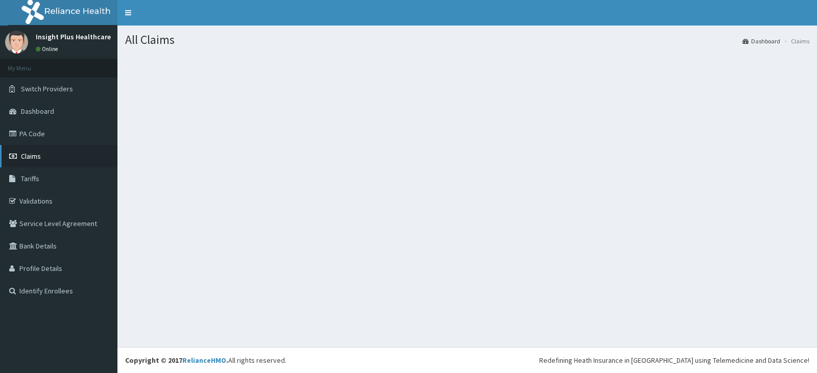
click at [34, 158] on span "Claims" at bounding box center [31, 156] width 20 height 9
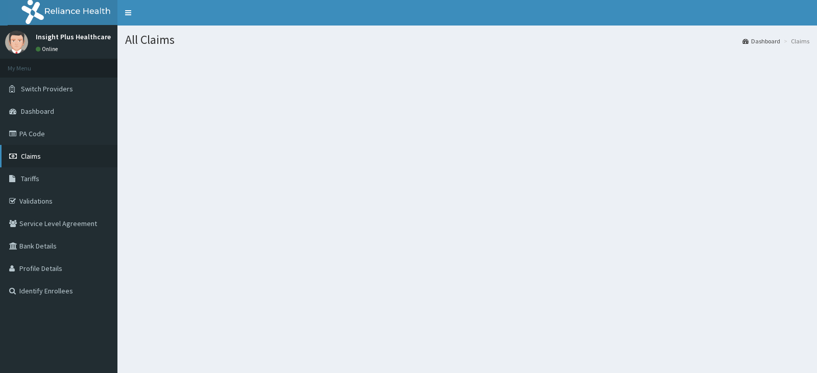
click at [27, 153] on span "Claims" at bounding box center [31, 156] width 20 height 9
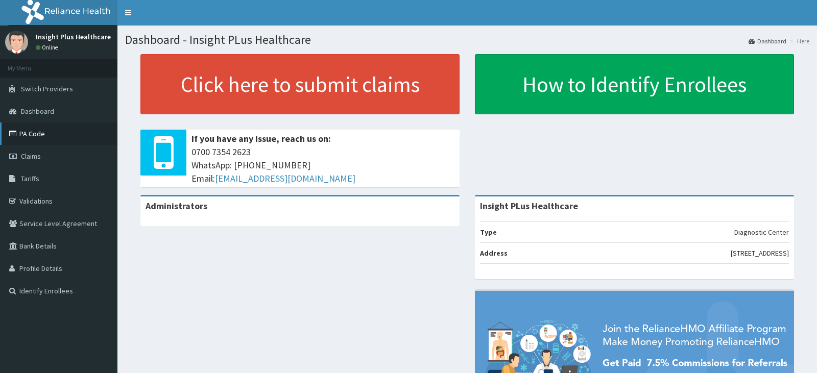
click at [90, 133] on link "PA Code" at bounding box center [58, 134] width 117 height 22
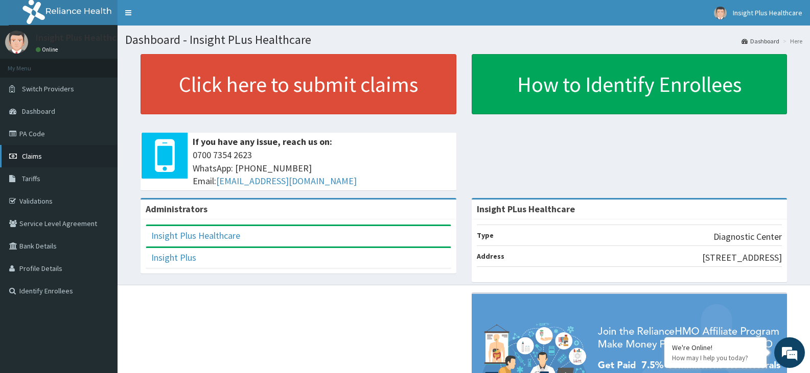
click at [33, 151] on link "Claims" at bounding box center [58, 156] width 117 height 22
click at [48, 136] on link "PA Code" at bounding box center [58, 134] width 117 height 22
